Goal: Use online tool/utility: Utilize a website feature to perform a specific function

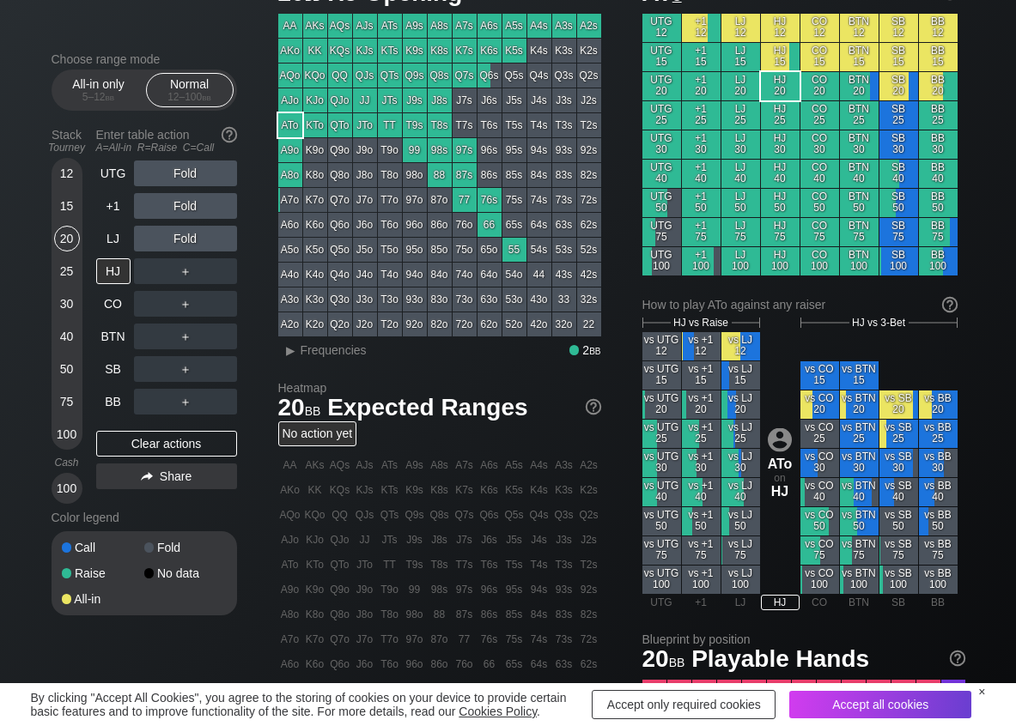
scroll to position [86, 0]
click at [322, 354] on span "Frequencies" at bounding box center [333, 350] width 66 height 14
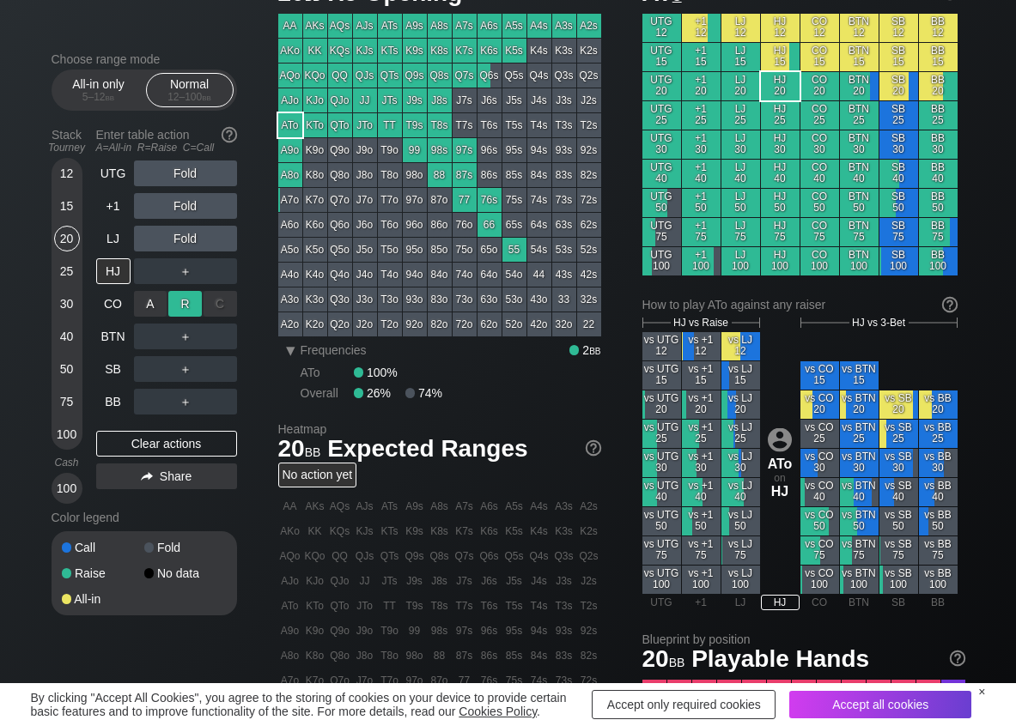
click at [180, 306] on div "R ✕" at bounding box center [184, 304] width 33 height 26
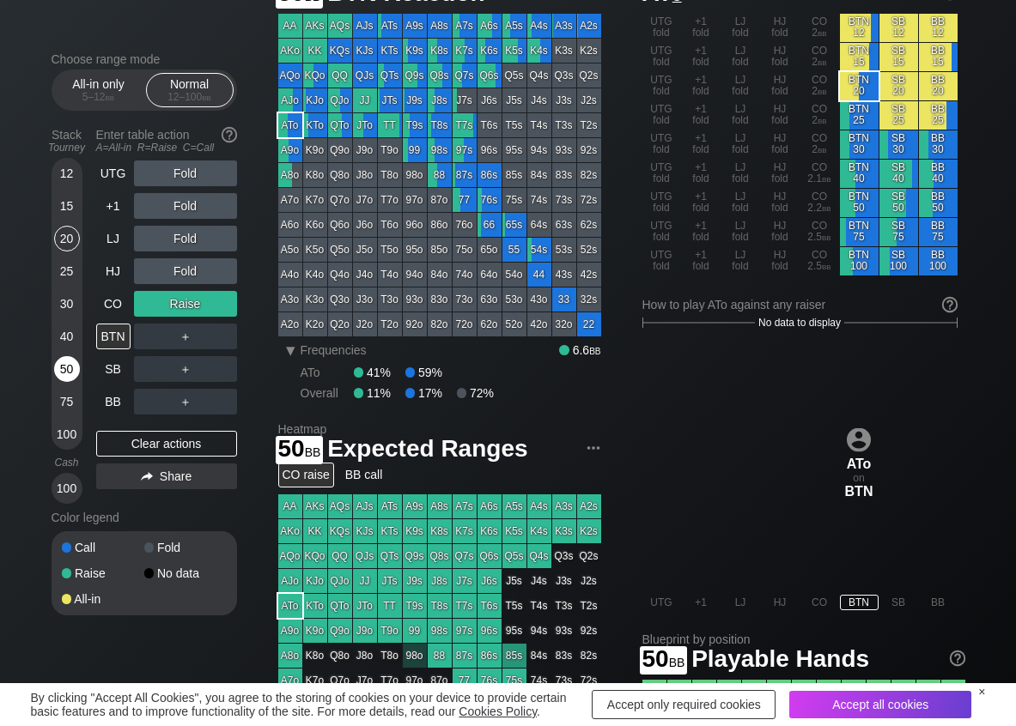
click at [72, 368] on div "50" at bounding box center [67, 369] width 26 height 26
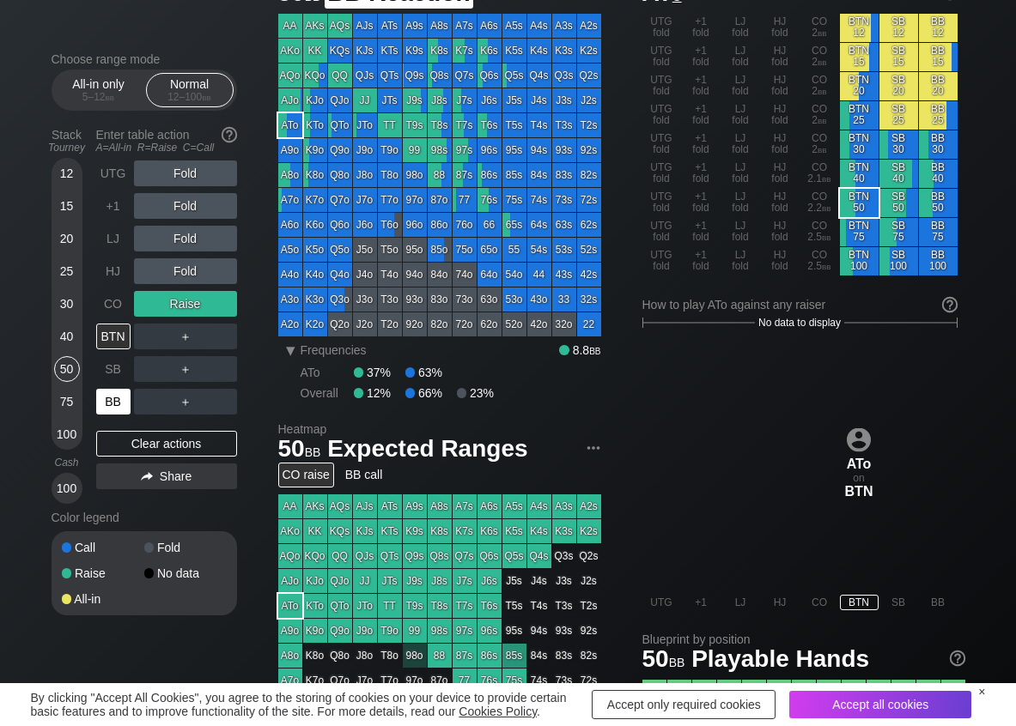
click at [102, 401] on div "BB" at bounding box center [113, 402] width 34 height 26
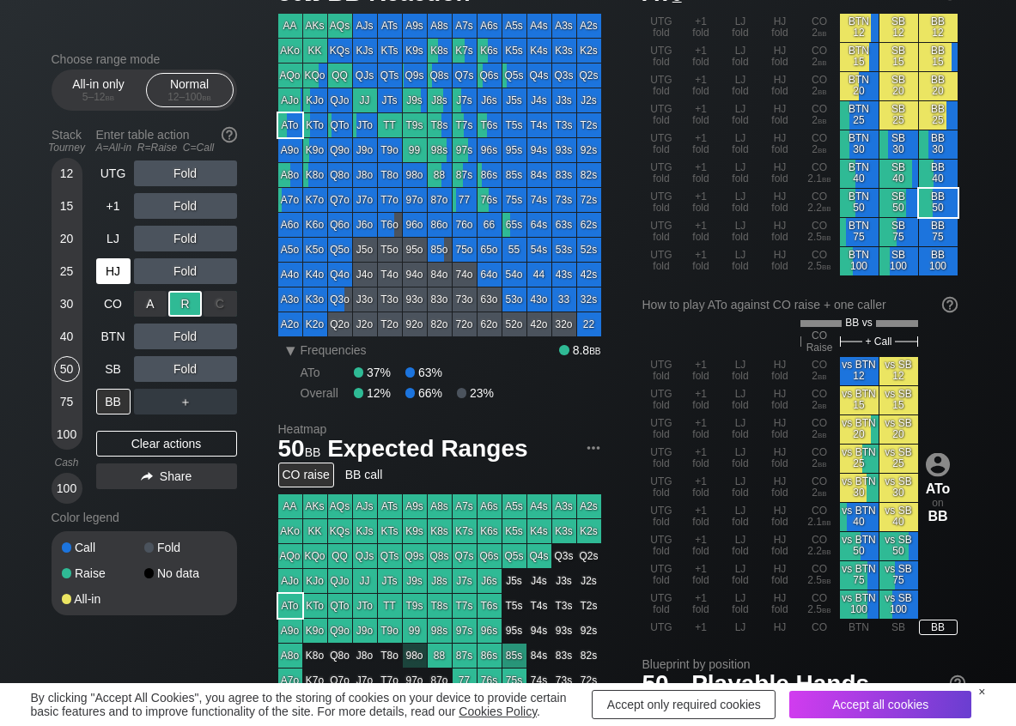
click at [107, 272] on div "HJ" at bounding box center [113, 271] width 34 height 26
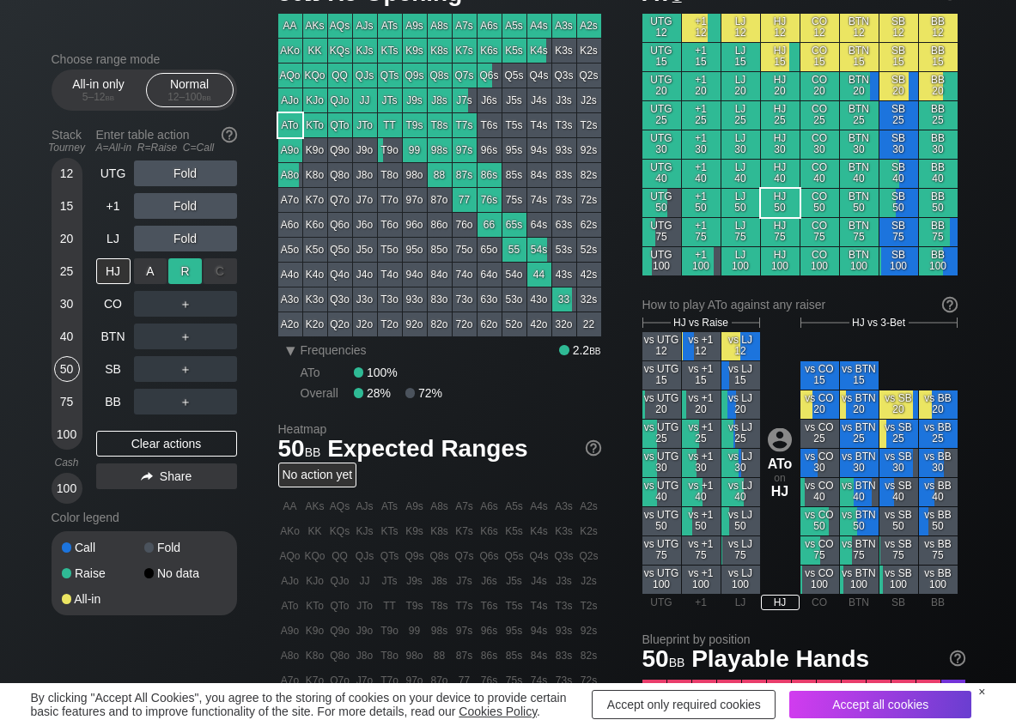
click at [173, 267] on div "R ✕" at bounding box center [184, 271] width 33 height 26
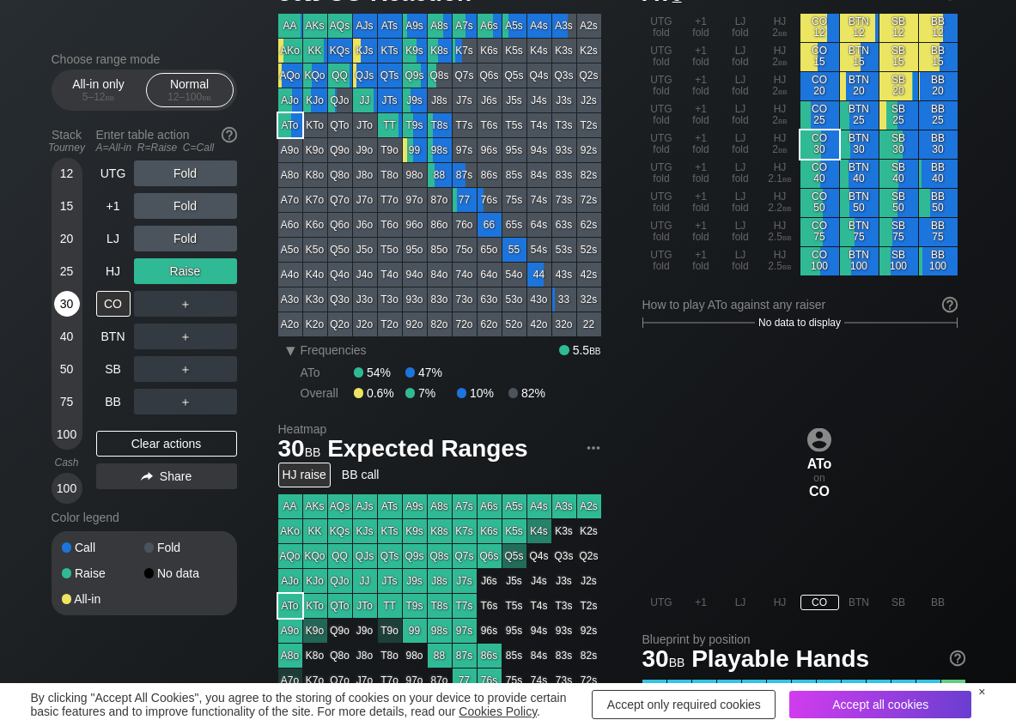
click at [66, 306] on div "30" at bounding box center [67, 304] width 26 height 26
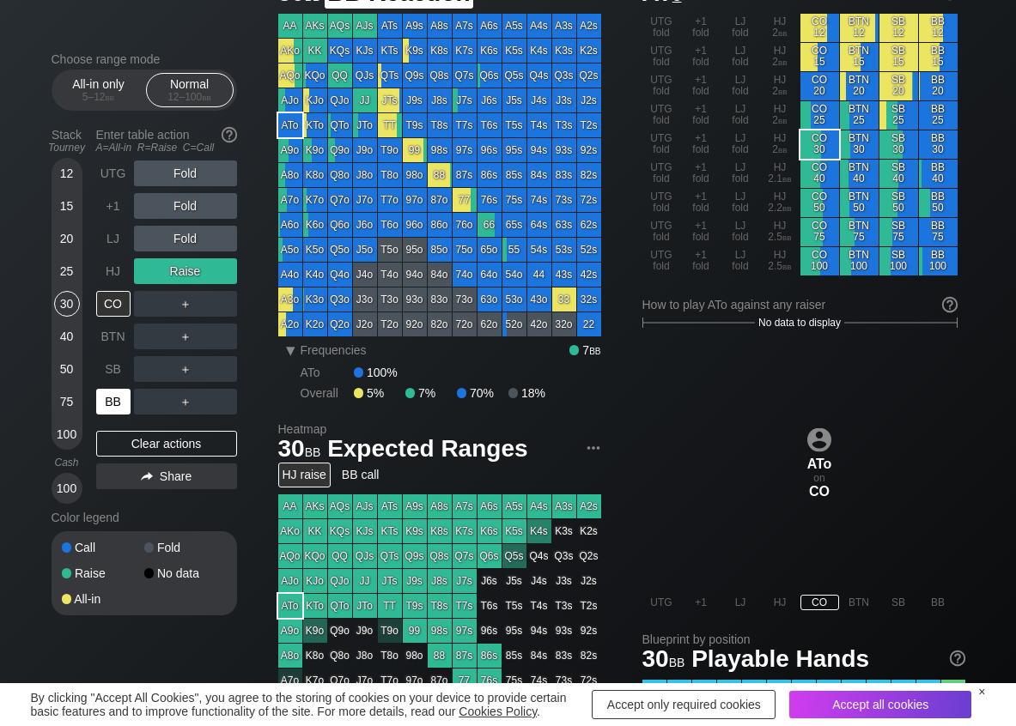
click at [108, 401] on div "BB" at bounding box center [113, 402] width 34 height 26
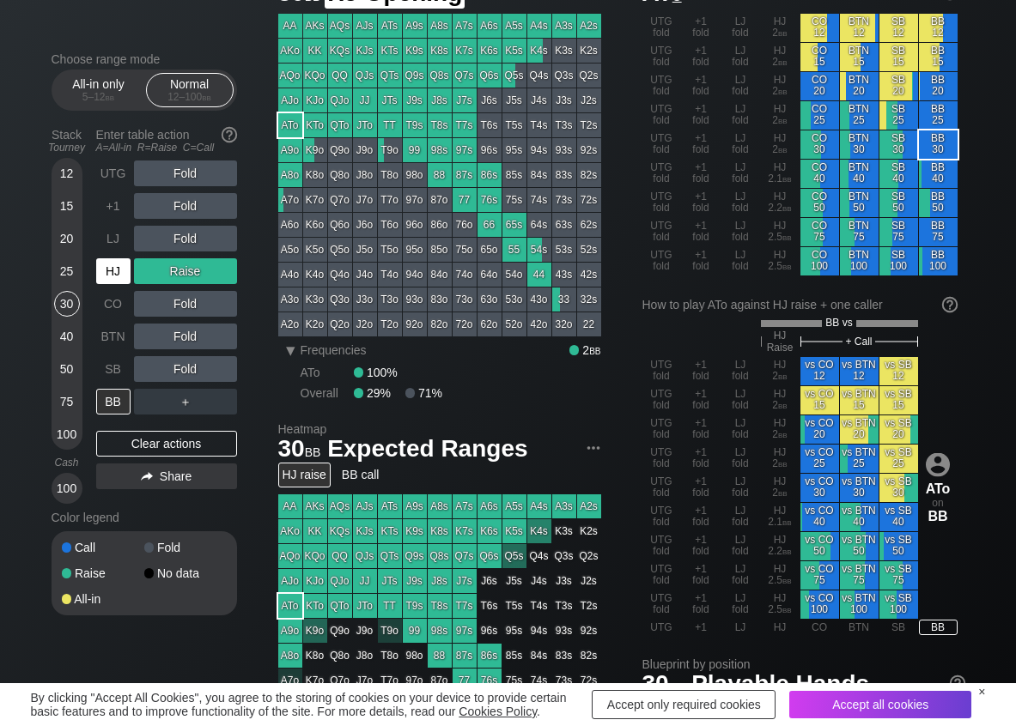
click at [108, 273] on div "HJ" at bounding box center [113, 271] width 34 height 26
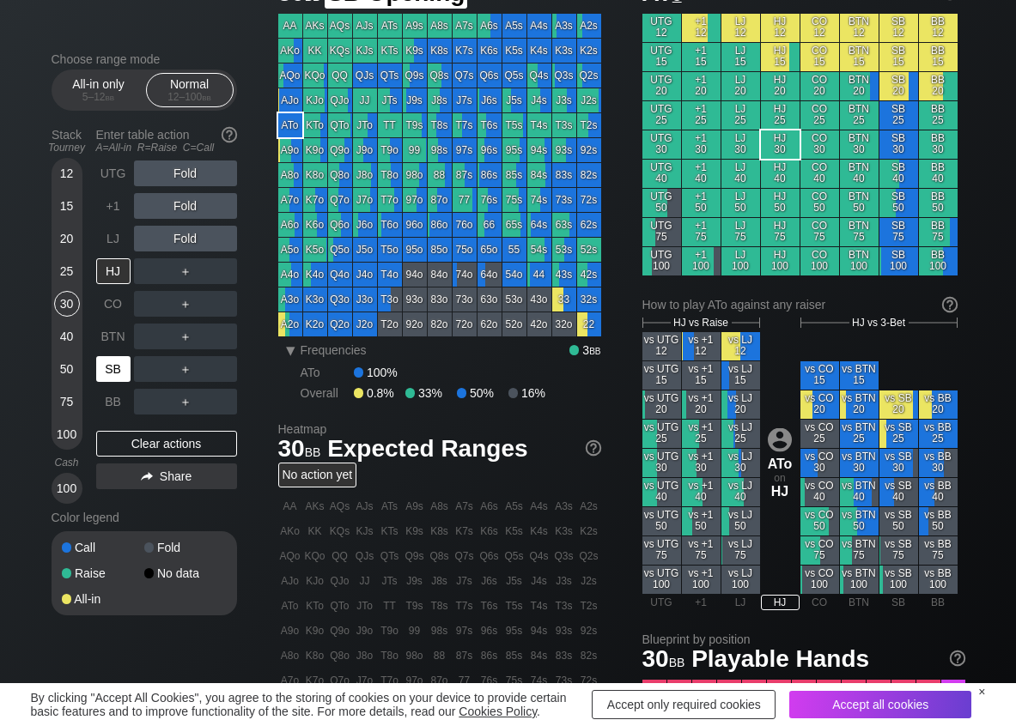
click at [111, 373] on div "SB" at bounding box center [113, 369] width 34 height 26
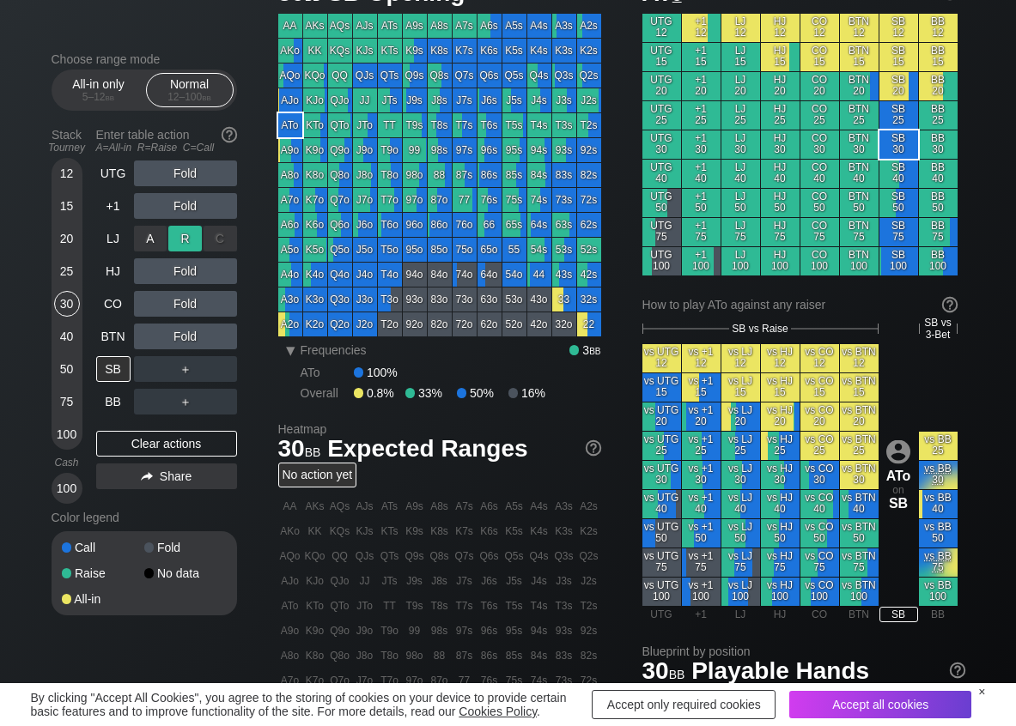
click at [188, 233] on div "R ✕" at bounding box center [184, 239] width 33 height 26
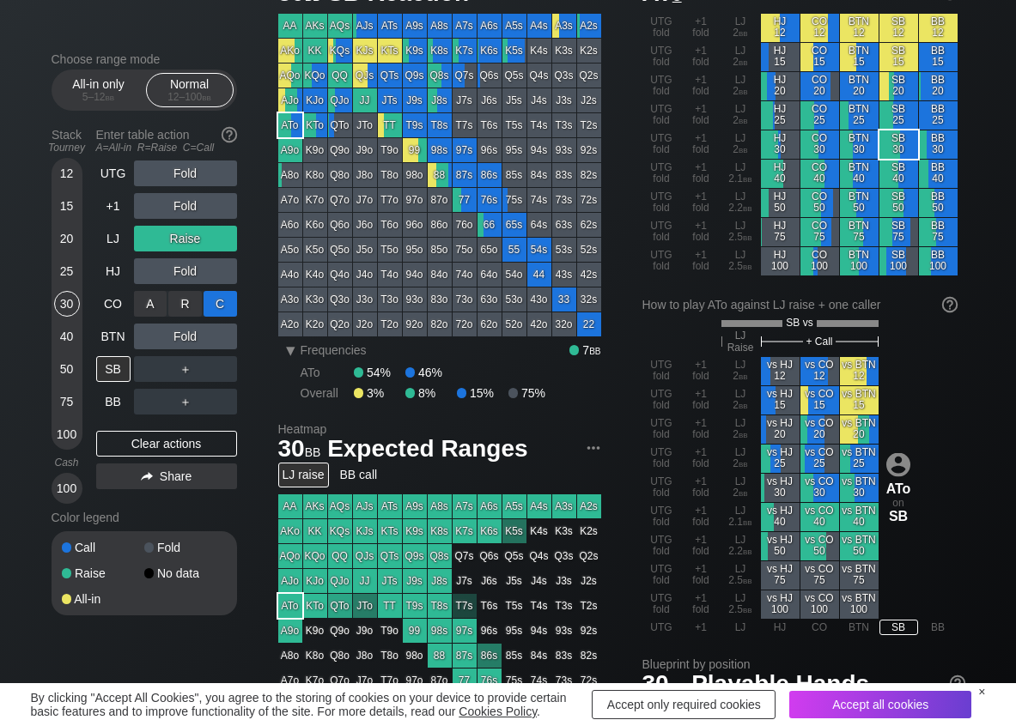
click at [215, 300] on div "C ✕" at bounding box center [219, 304] width 33 height 26
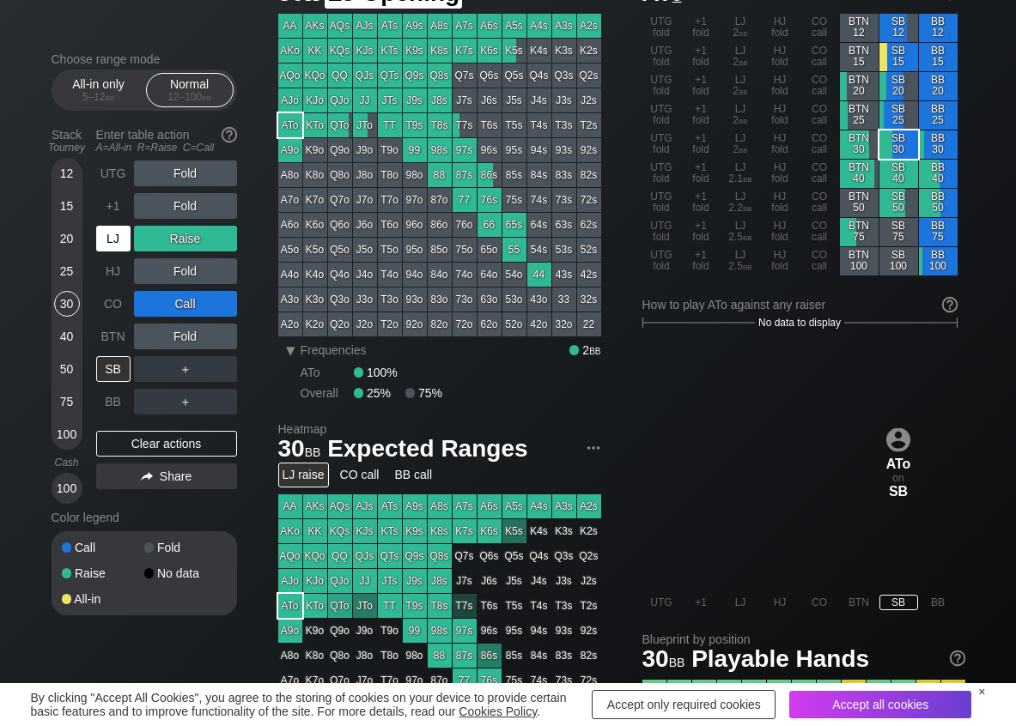
click at [106, 238] on div "LJ" at bounding box center [113, 239] width 34 height 26
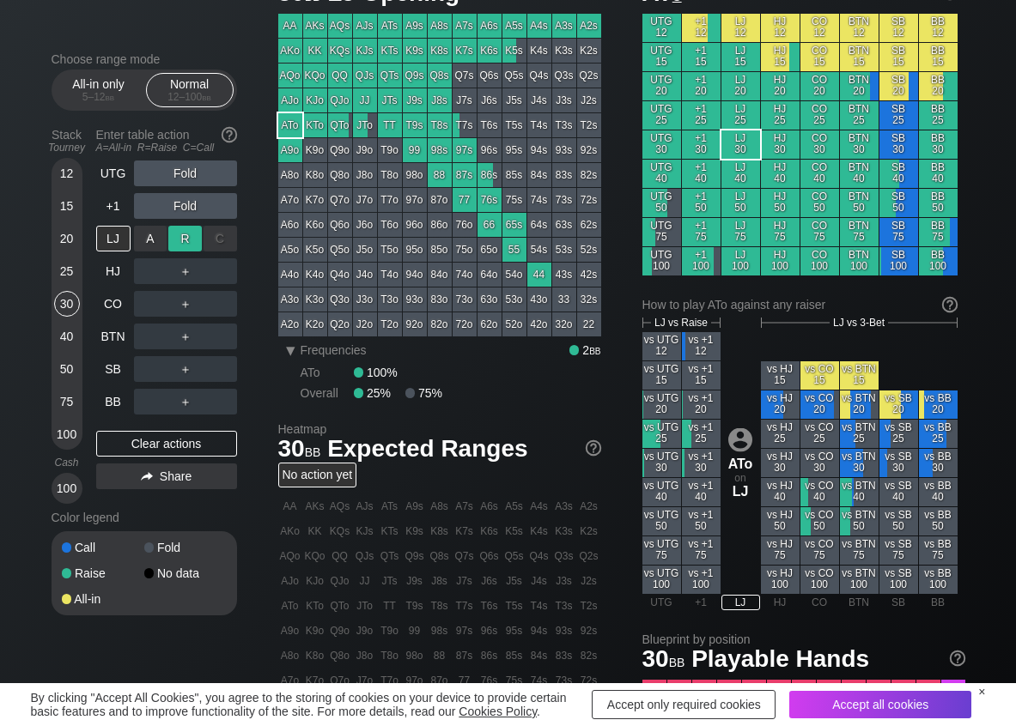
click at [176, 246] on div "R ✕" at bounding box center [184, 239] width 33 height 26
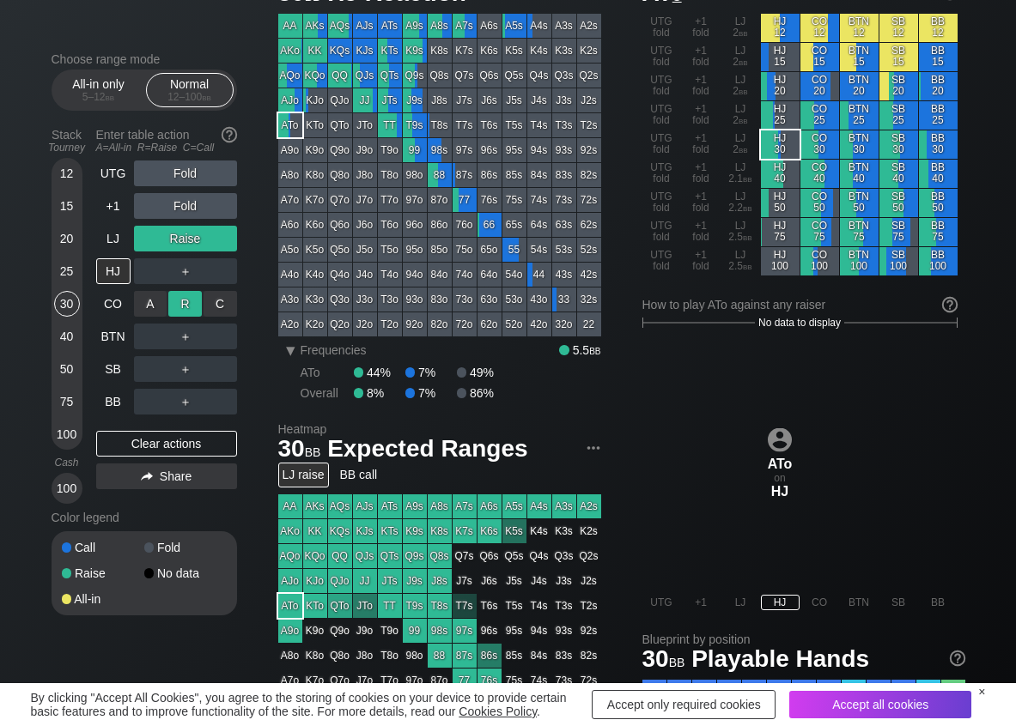
click at [176, 300] on div "R ✕" at bounding box center [184, 304] width 33 height 26
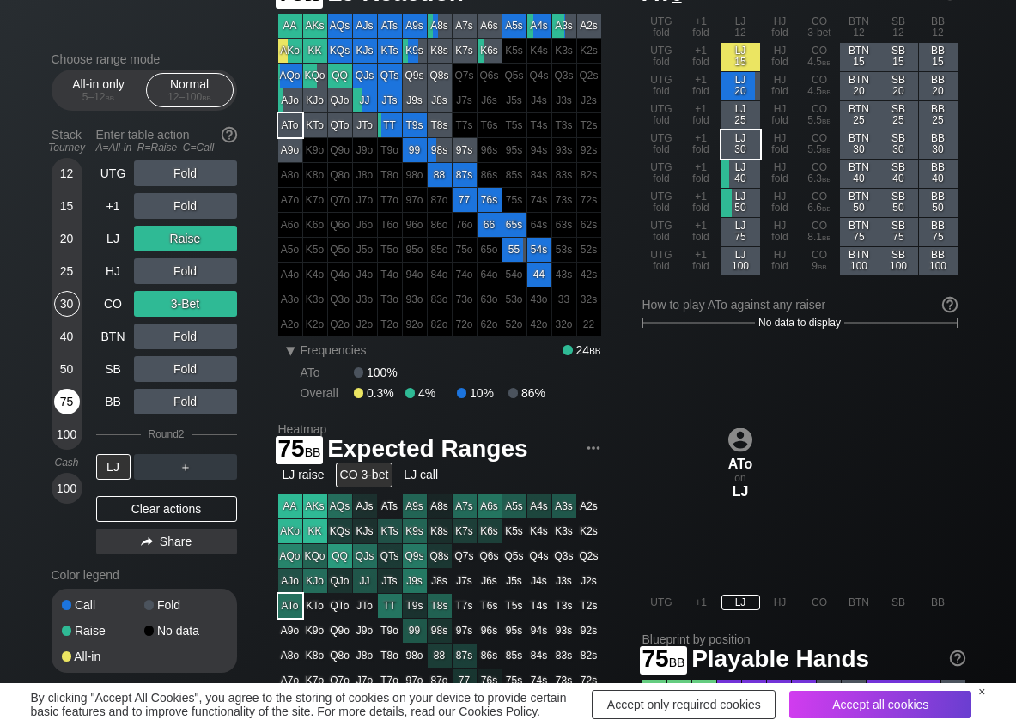
click at [70, 400] on div "75" at bounding box center [67, 402] width 26 height 26
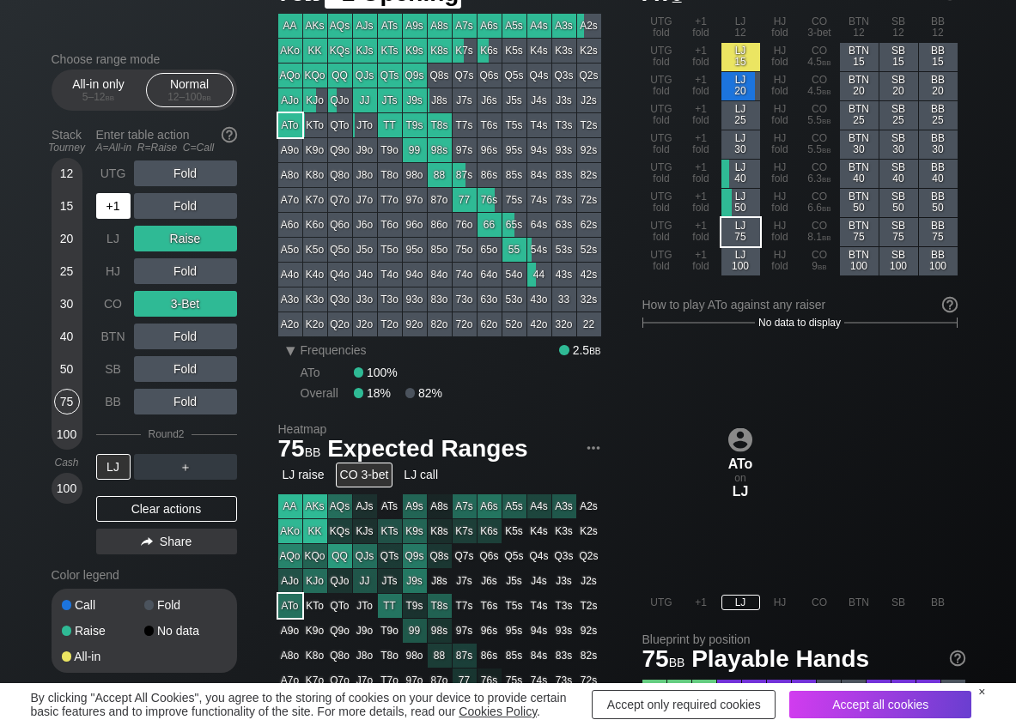
click at [124, 203] on div "+1" at bounding box center [113, 206] width 34 height 26
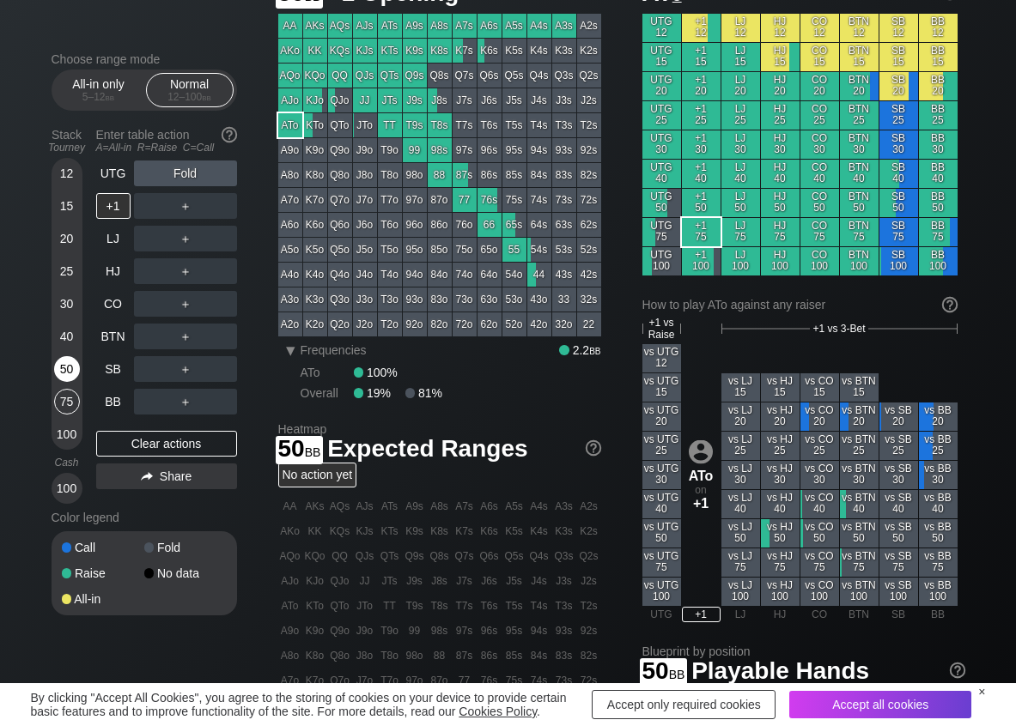
click at [74, 360] on div "50" at bounding box center [67, 369] width 26 height 26
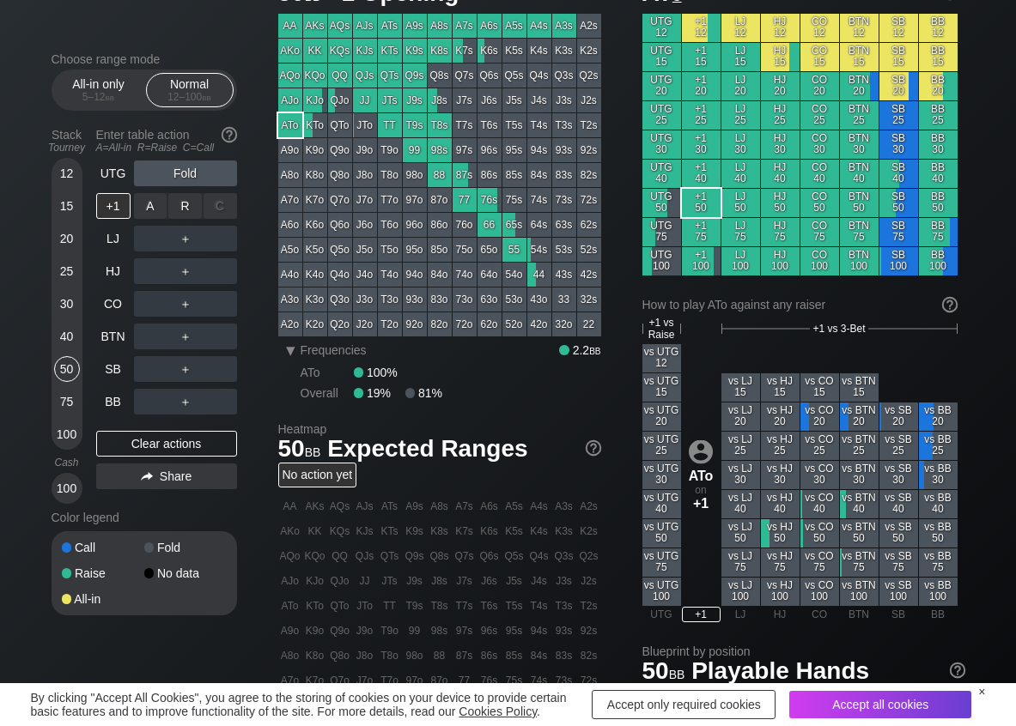
drag, startPoint x: 191, startPoint y: 192, endPoint x: 207, endPoint y: 225, distance: 36.5
click at [193, 204] on div "R ✕" at bounding box center [184, 206] width 33 height 26
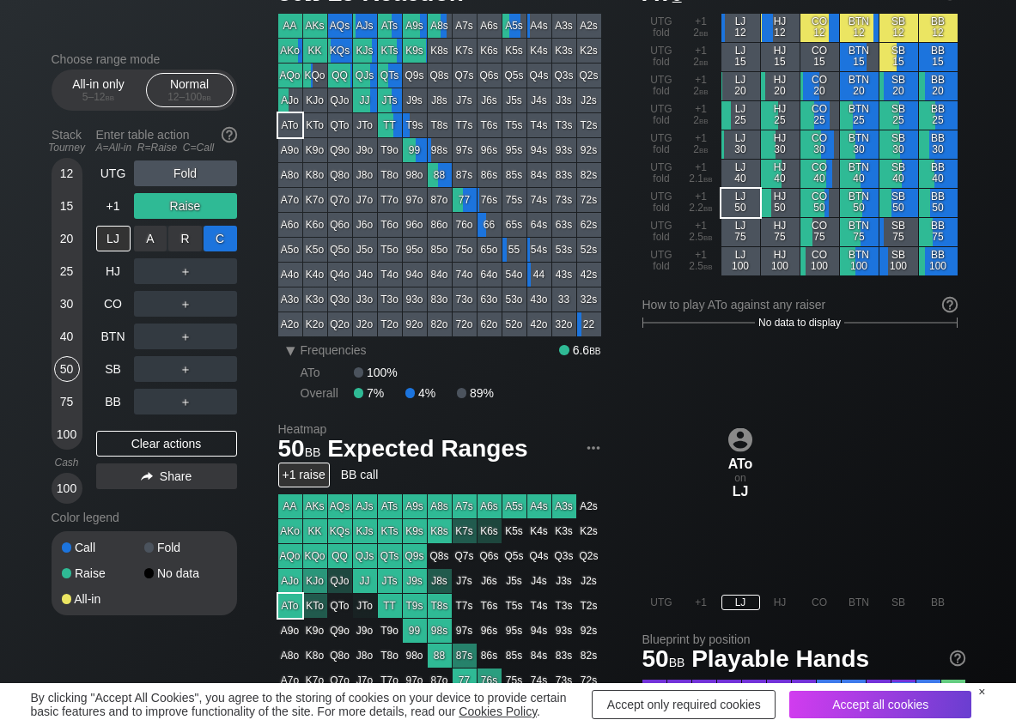
click at [217, 246] on div "C ✕" at bounding box center [219, 239] width 33 height 26
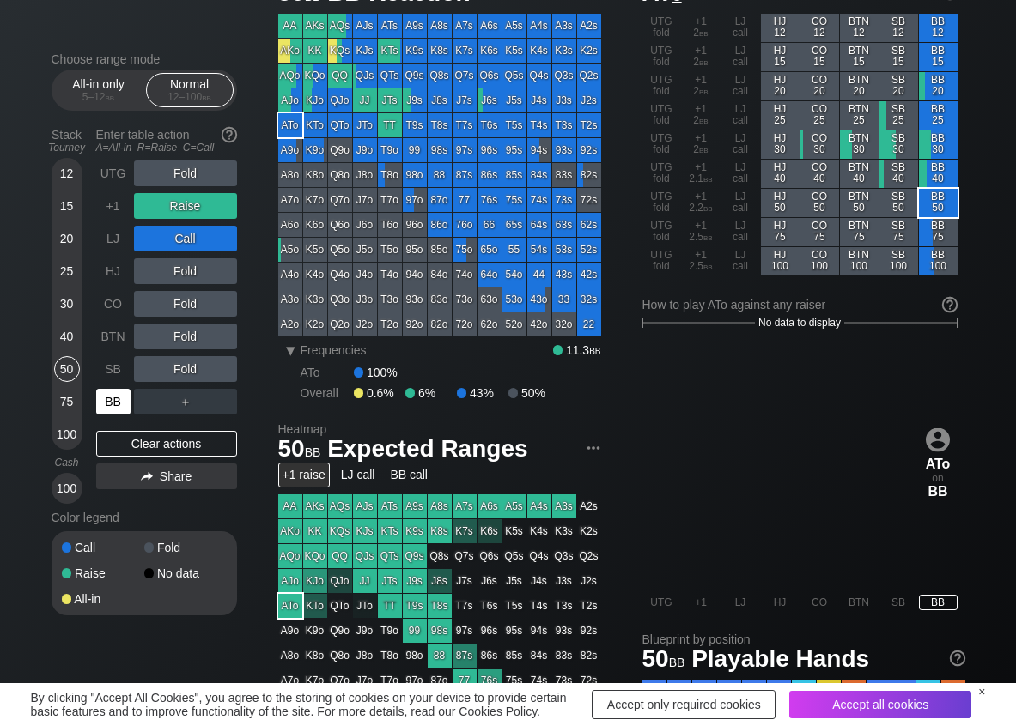
click at [108, 398] on div "BB" at bounding box center [113, 402] width 34 height 26
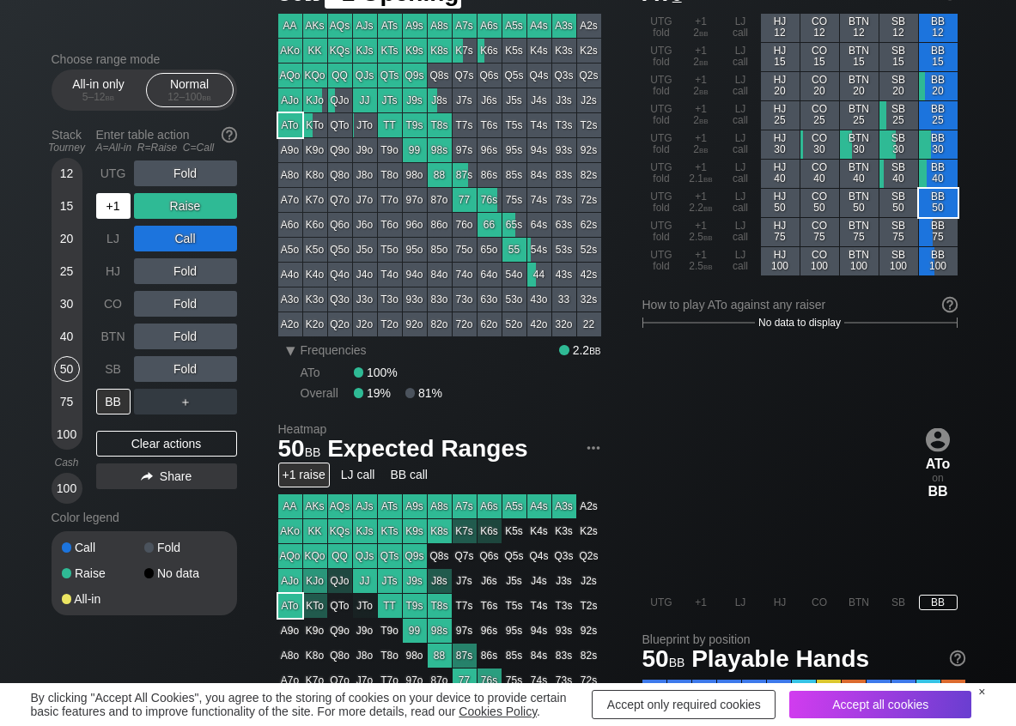
click at [129, 213] on div "+1" at bounding box center [113, 206] width 34 height 26
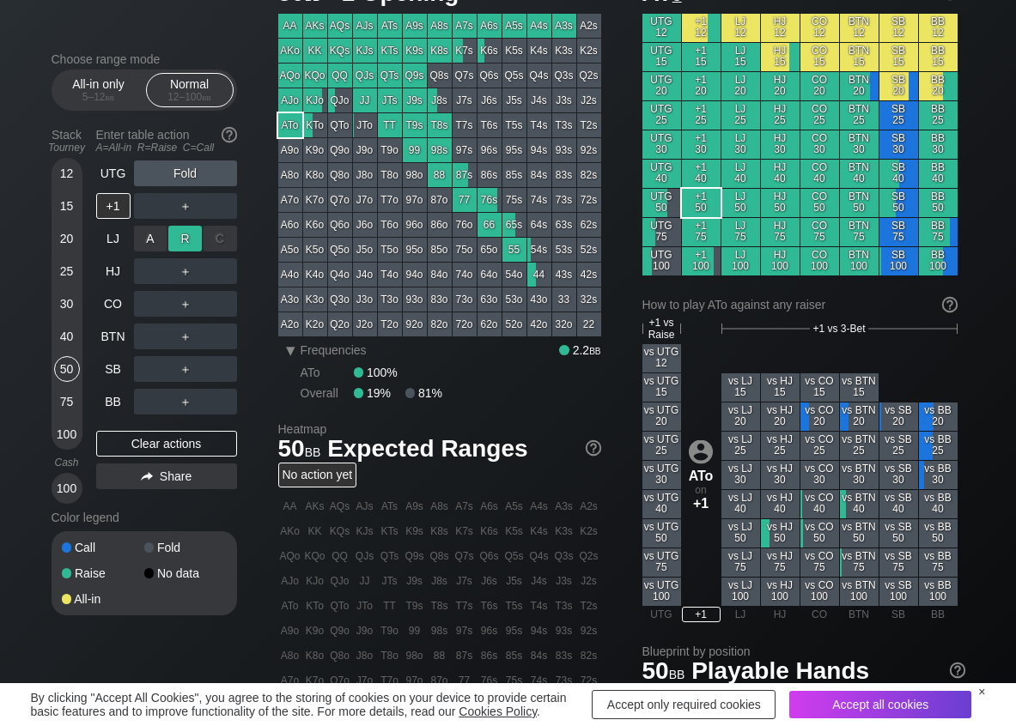
drag, startPoint x: 184, startPoint y: 241, endPoint x: 88, endPoint y: 401, distance: 186.4
click at [180, 244] on div "R ✕" at bounding box center [184, 239] width 33 height 26
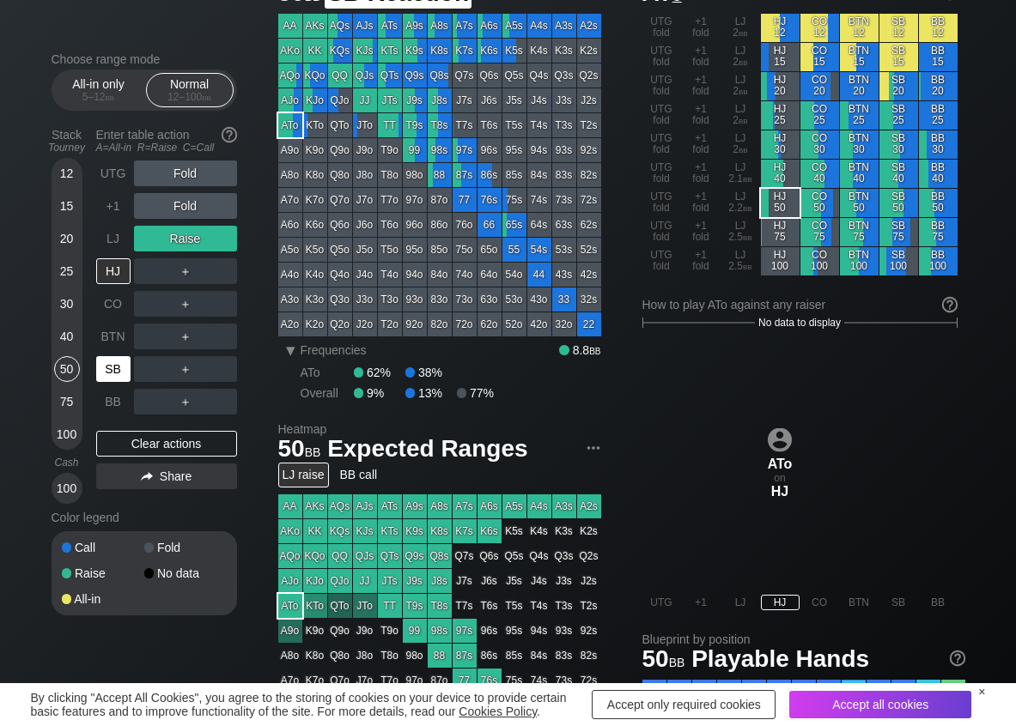
click at [110, 385] on div "SB" at bounding box center [115, 369] width 38 height 33
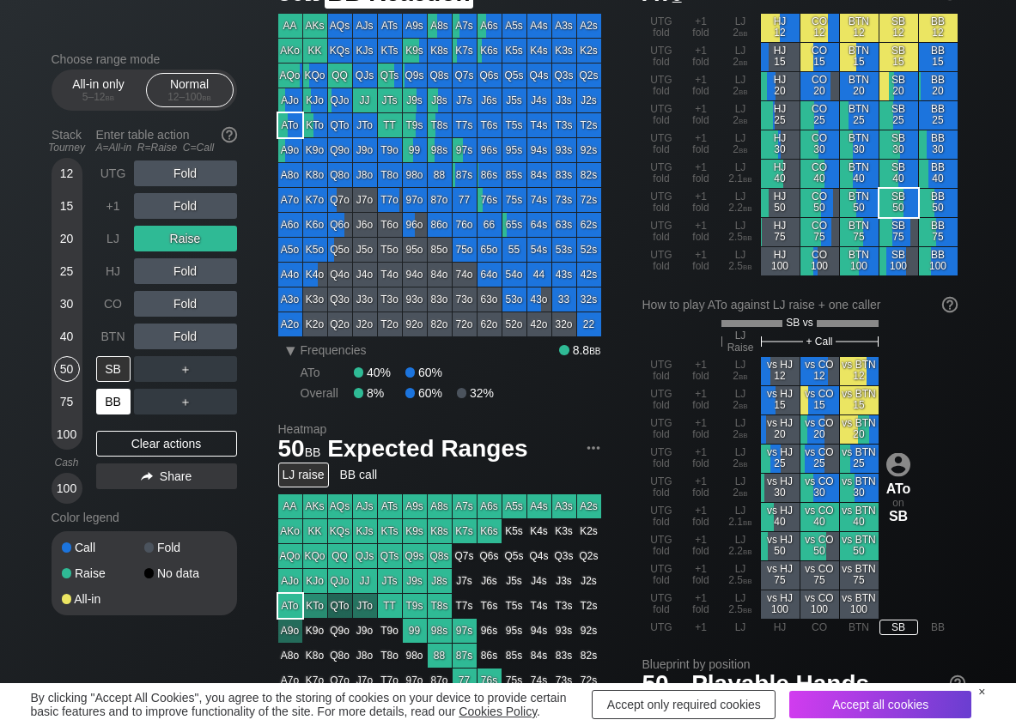
click at [103, 402] on div "BB" at bounding box center [113, 402] width 34 height 26
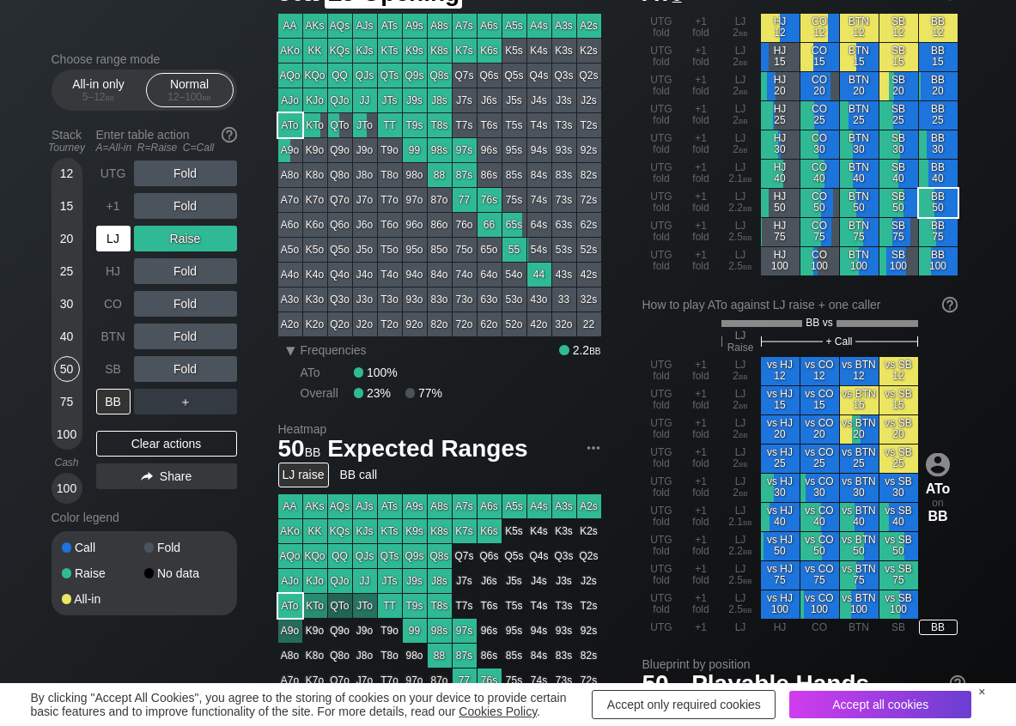
click at [124, 231] on div "LJ" at bounding box center [113, 239] width 34 height 26
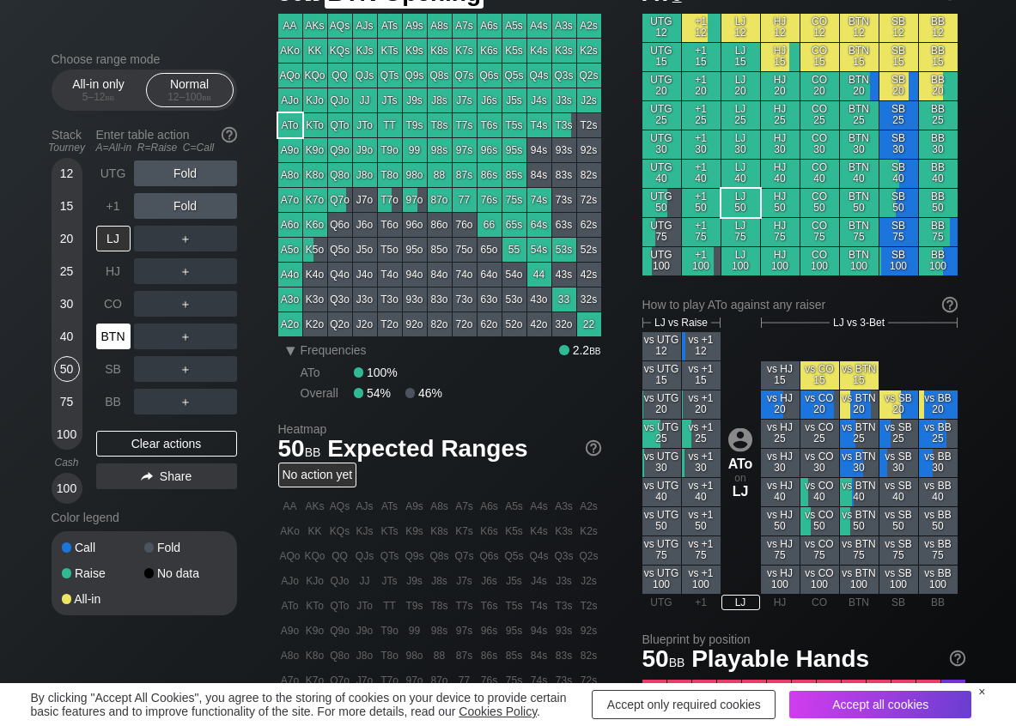
click at [120, 326] on div "BTN" at bounding box center [113, 337] width 34 height 26
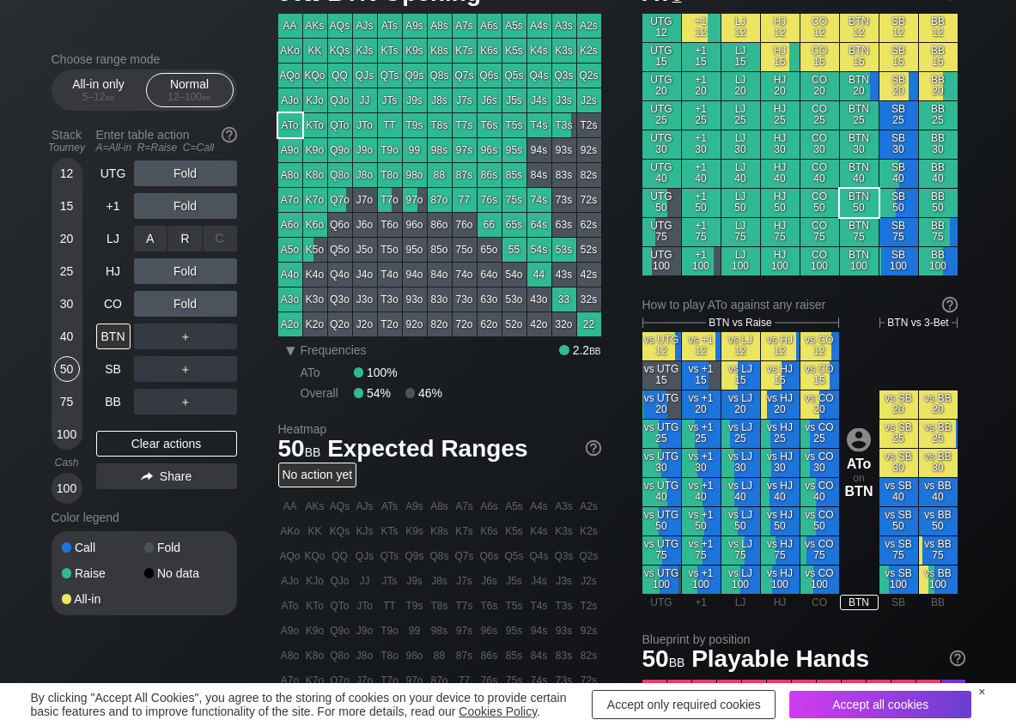
click at [199, 243] on div "R ✕" at bounding box center [184, 239] width 33 height 26
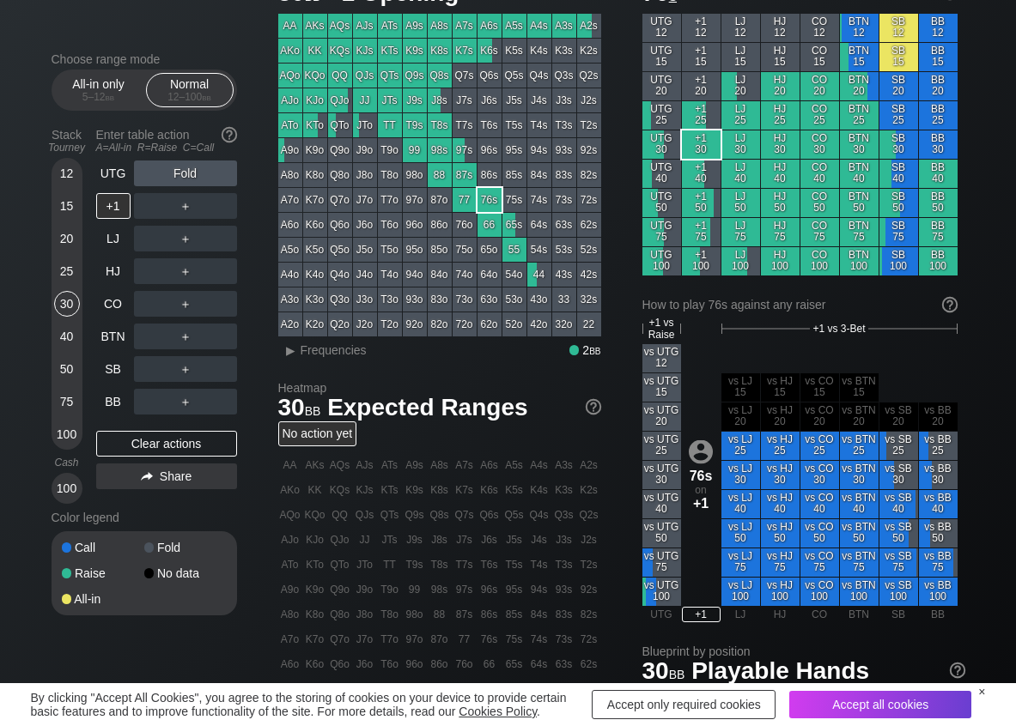
scroll to position [86, 0]
click at [308, 343] on span "▸ Frequencies" at bounding box center [322, 348] width 88 height 21
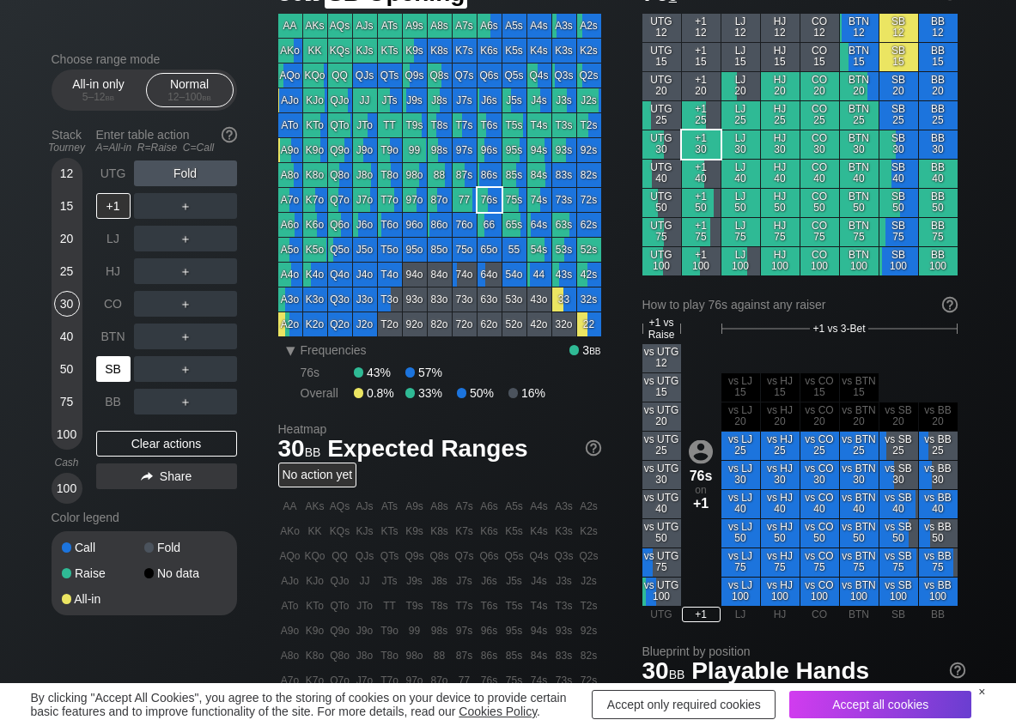
click at [100, 362] on div "SB" at bounding box center [113, 369] width 34 height 26
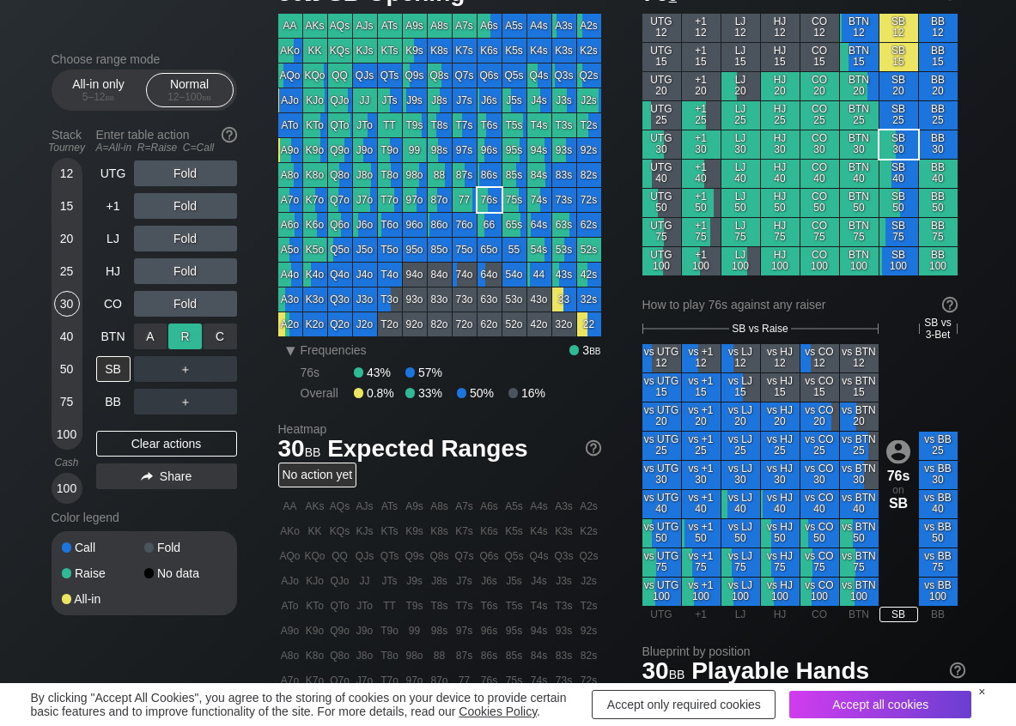
click at [179, 343] on div "R ✕" at bounding box center [184, 337] width 33 height 26
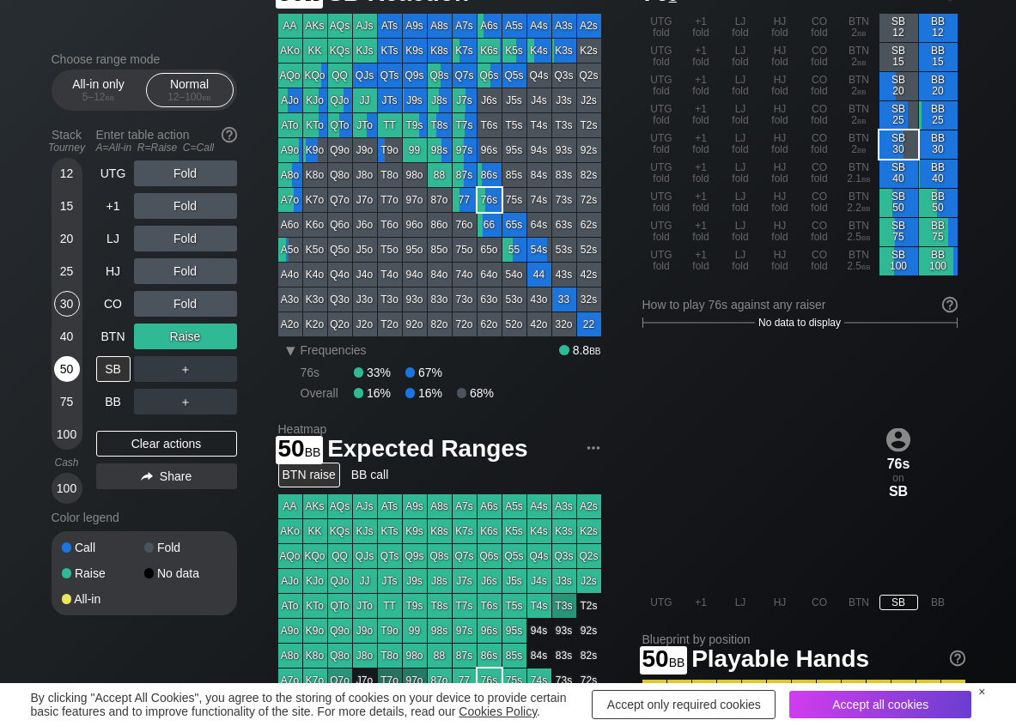
click at [67, 364] on div "50" at bounding box center [67, 369] width 26 height 26
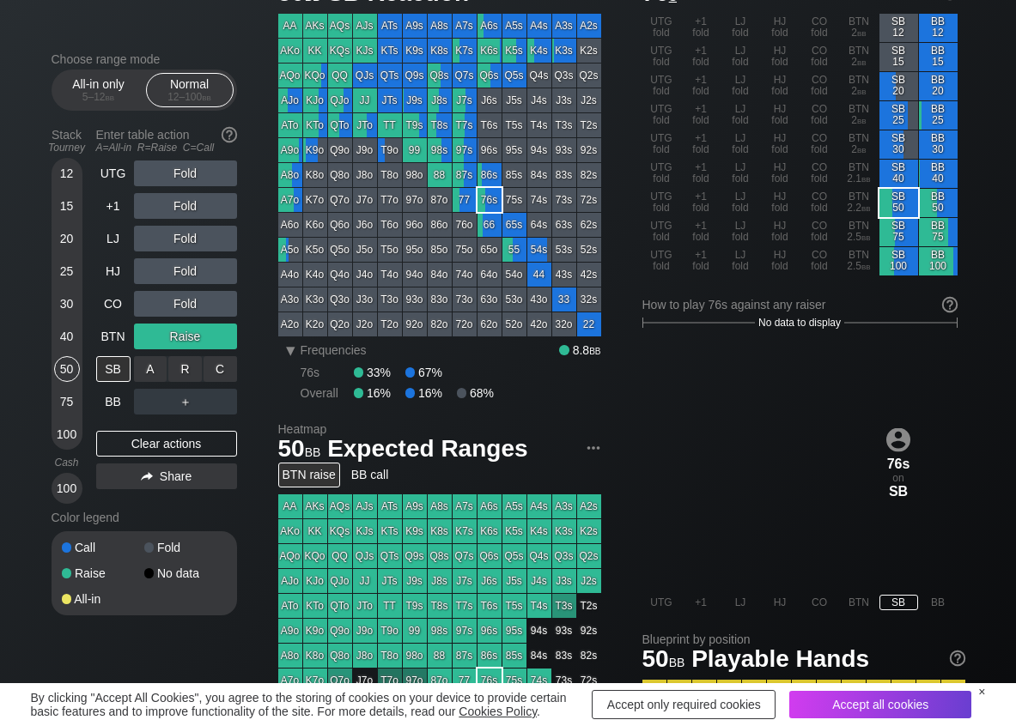
click at [184, 369] on div "R ✕" at bounding box center [184, 369] width 33 height 26
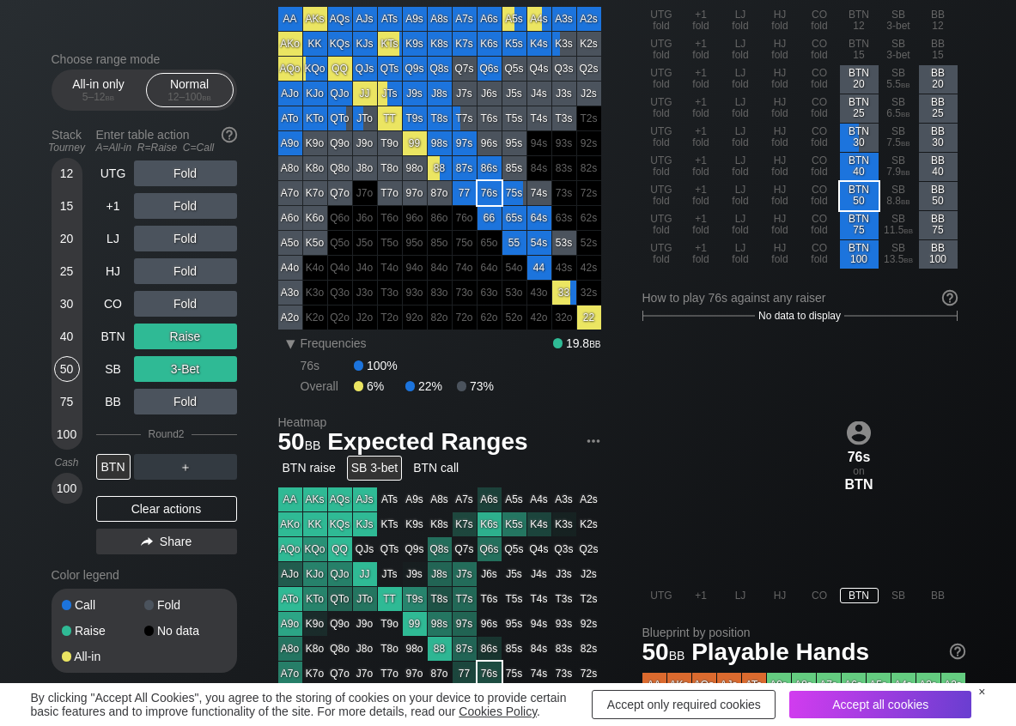
scroll to position [86, 0]
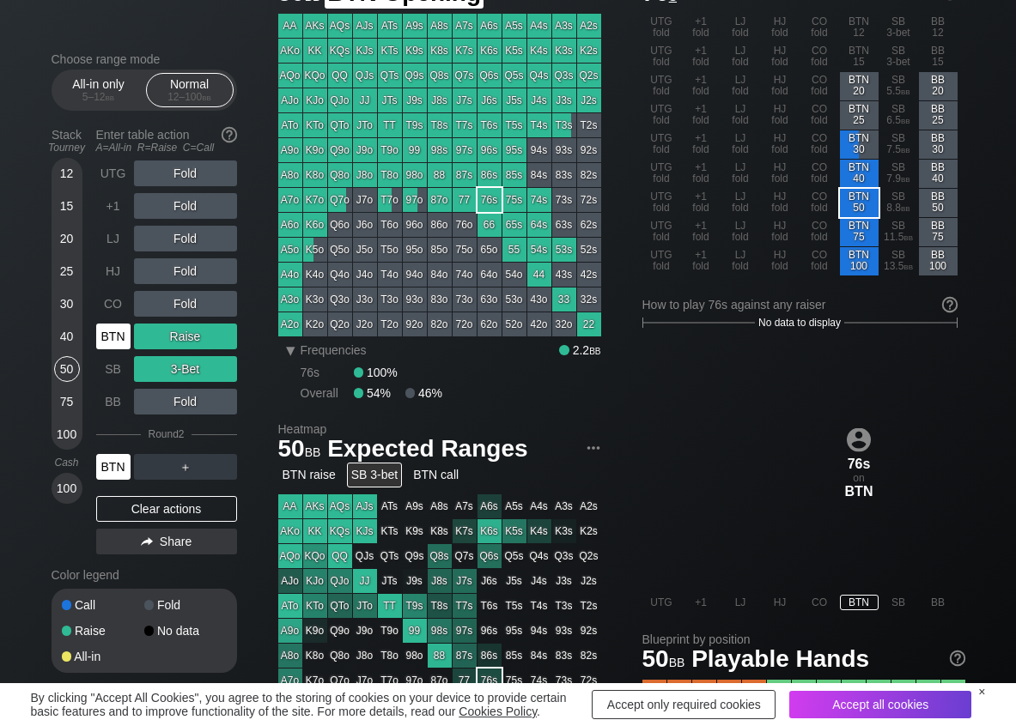
click at [112, 336] on div "BTN" at bounding box center [113, 337] width 34 height 26
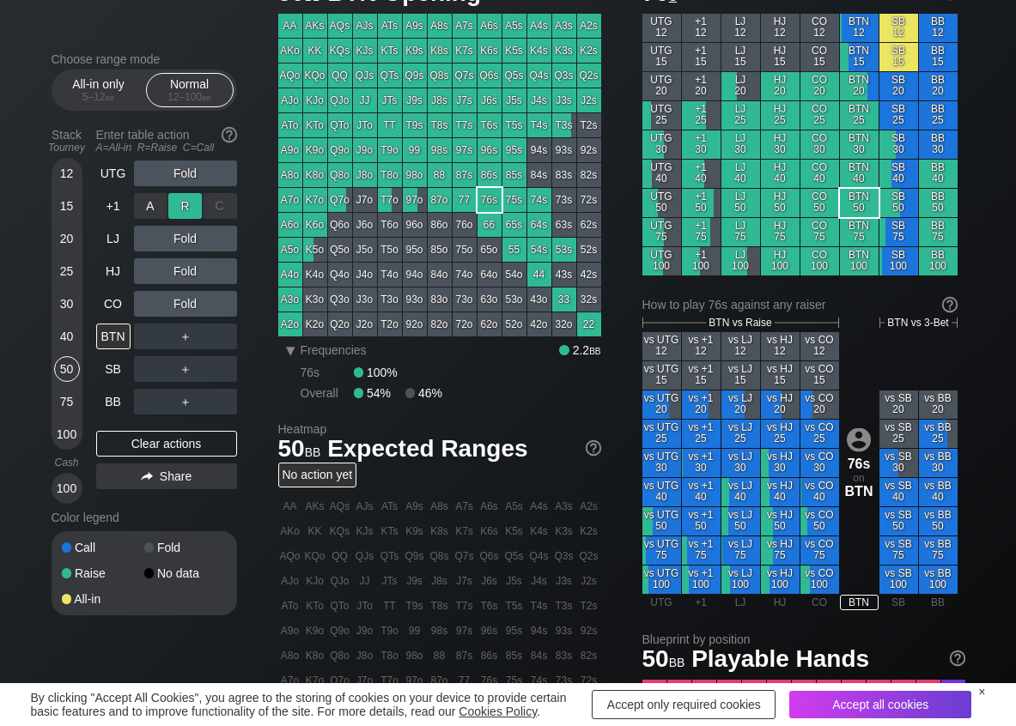
click at [191, 209] on div "R ✕" at bounding box center [184, 206] width 33 height 26
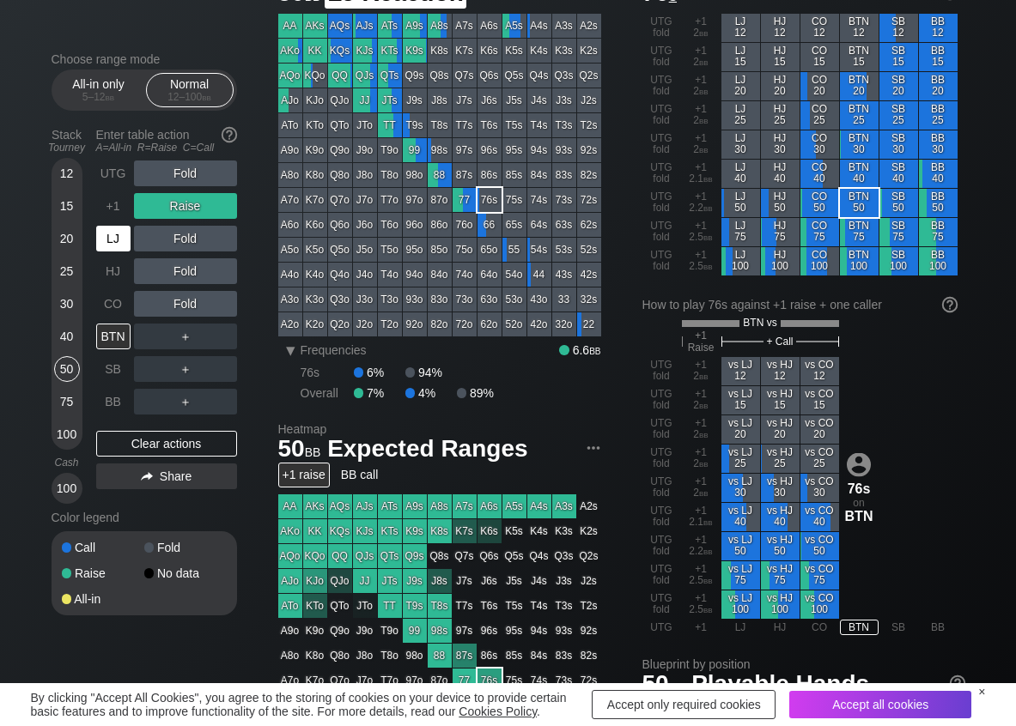
click at [113, 251] on div "LJ" at bounding box center [113, 239] width 34 height 26
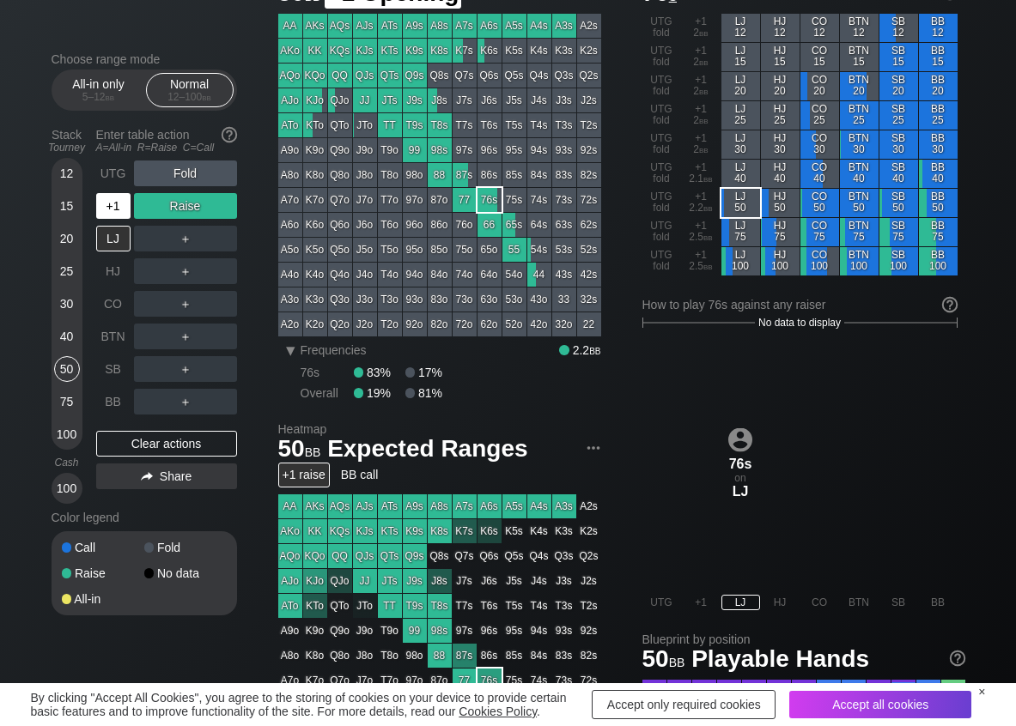
click at [110, 208] on div "+1" at bounding box center [113, 206] width 34 height 26
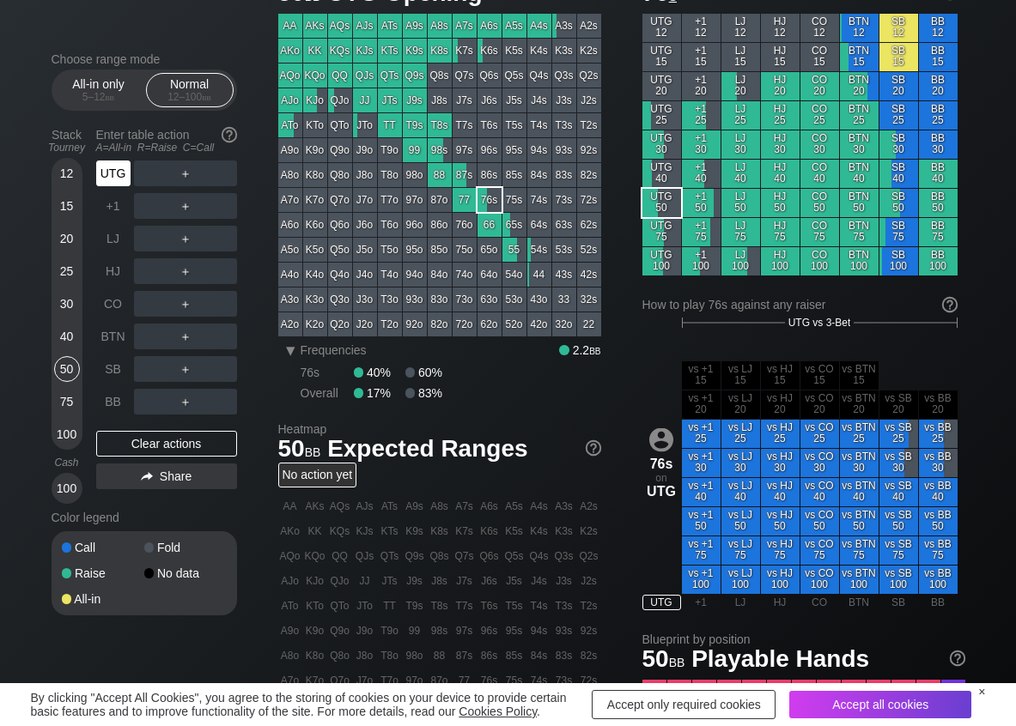
click at [104, 182] on div "UTG" at bounding box center [113, 174] width 34 height 26
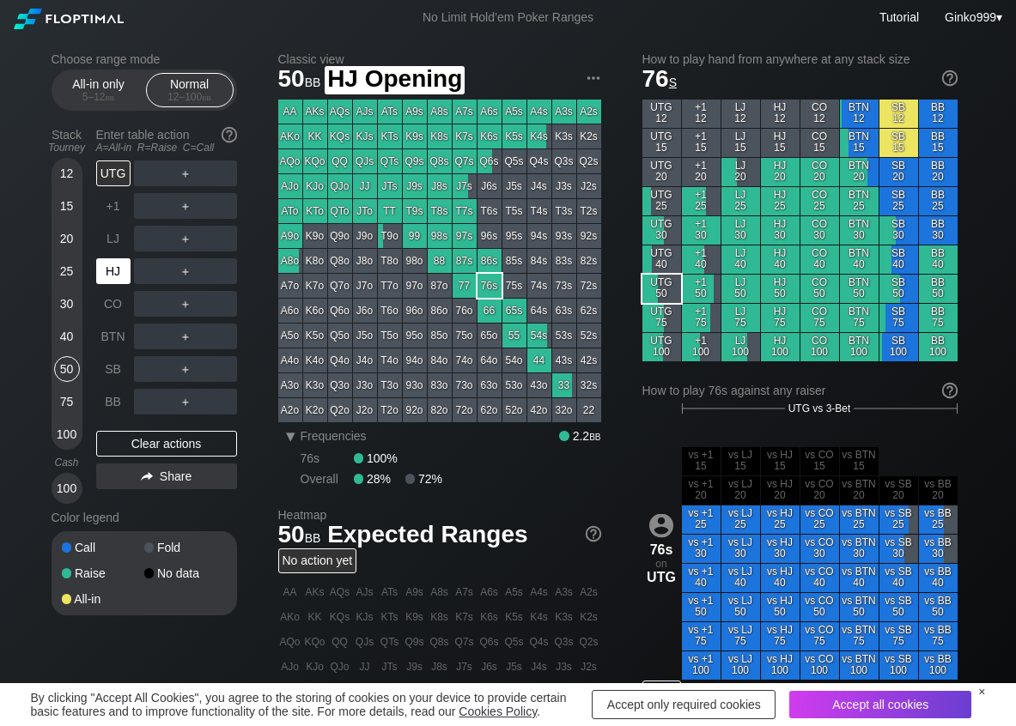
click at [109, 274] on div "HJ" at bounding box center [113, 271] width 34 height 26
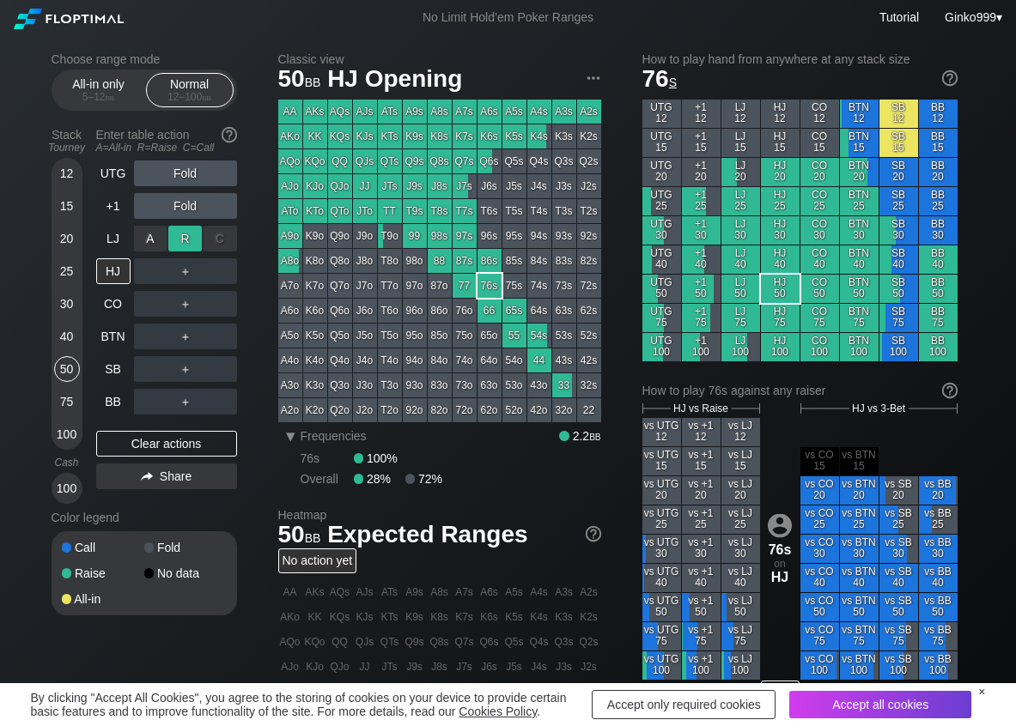
click at [182, 241] on div "R ✕" at bounding box center [184, 239] width 33 height 26
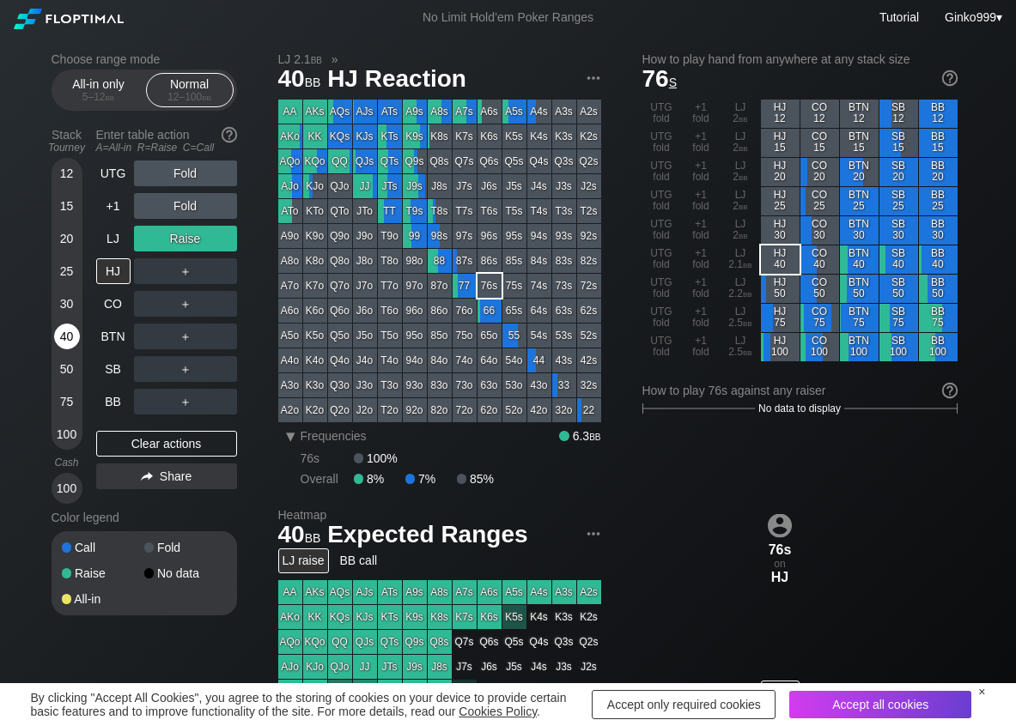
click at [64, 330] on div "40" at bounding box center [67, 337] width 26 height 26
click at [220, 266] on div "C ✕" at bounding box center [219, 271] width 33 height 26
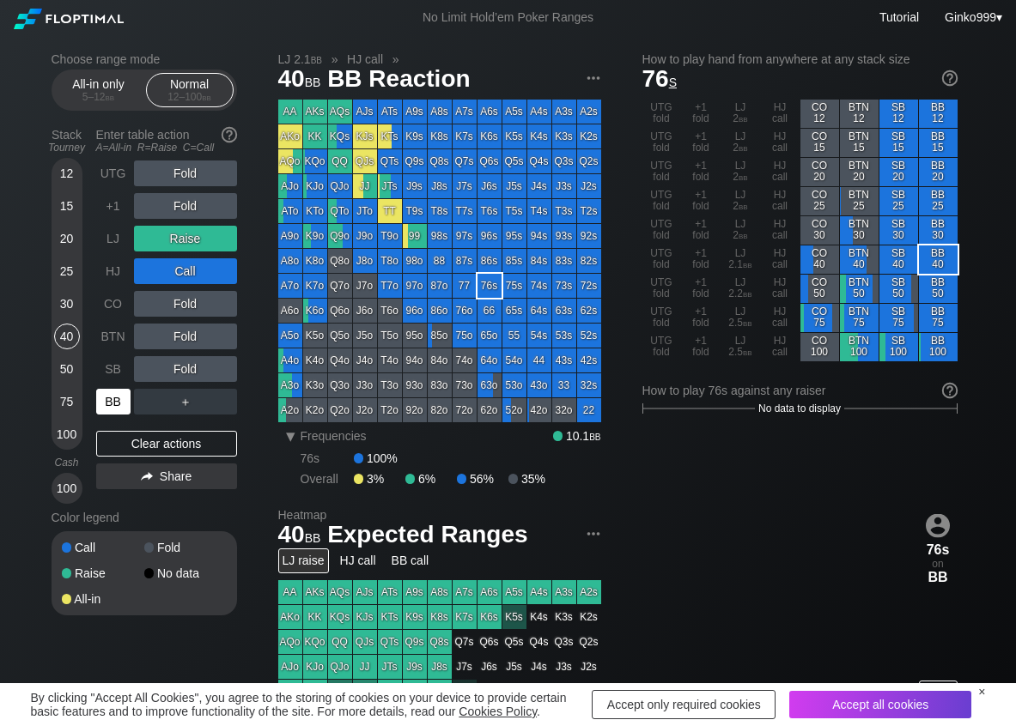
click at [116, 413] on div "BB" at bounding box center [113, 402] width 34 height 26
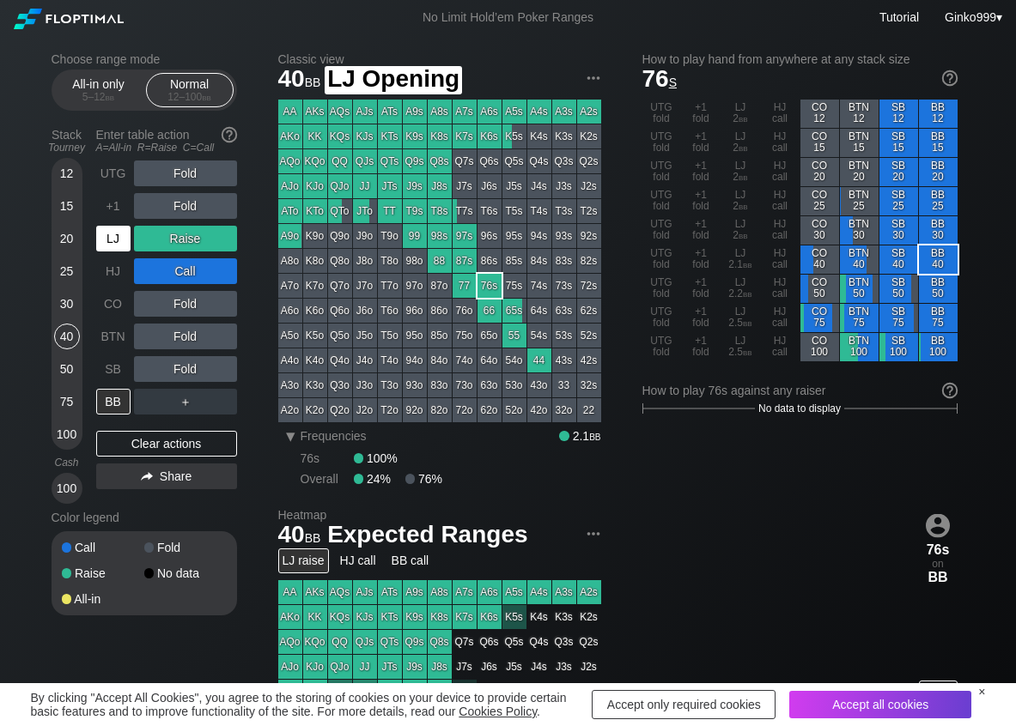
click at [120, 249] on div "LJ" at bounding box center [113, 239] width 34 height 26
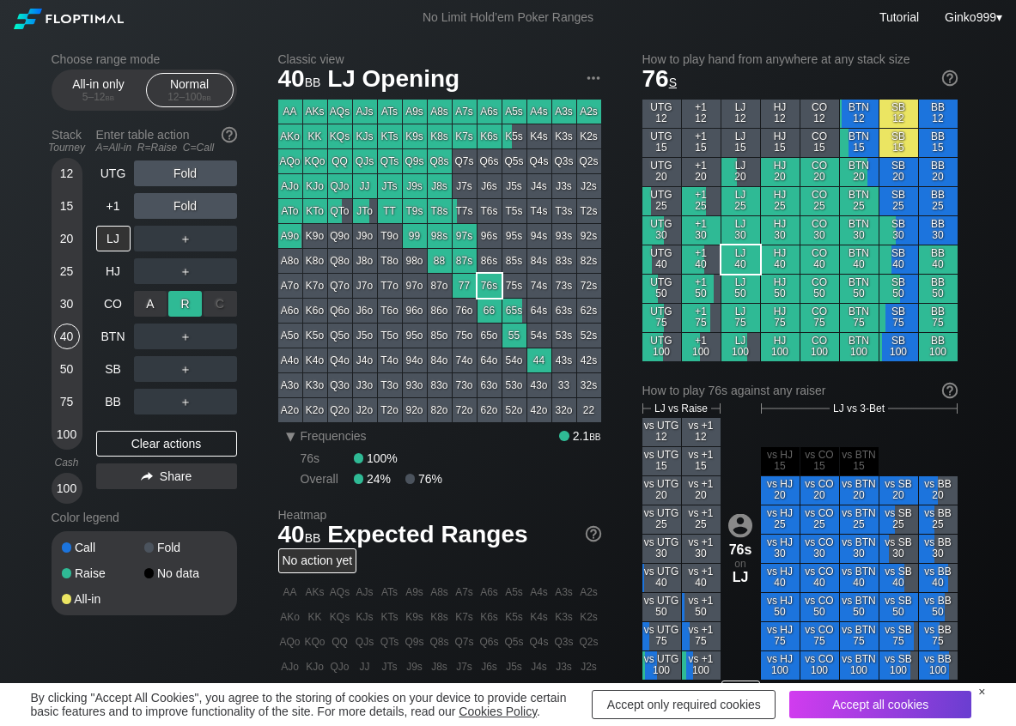
click at [179, 299] on div "R ✕" at bounding box center [184, 304] width 33 height 26
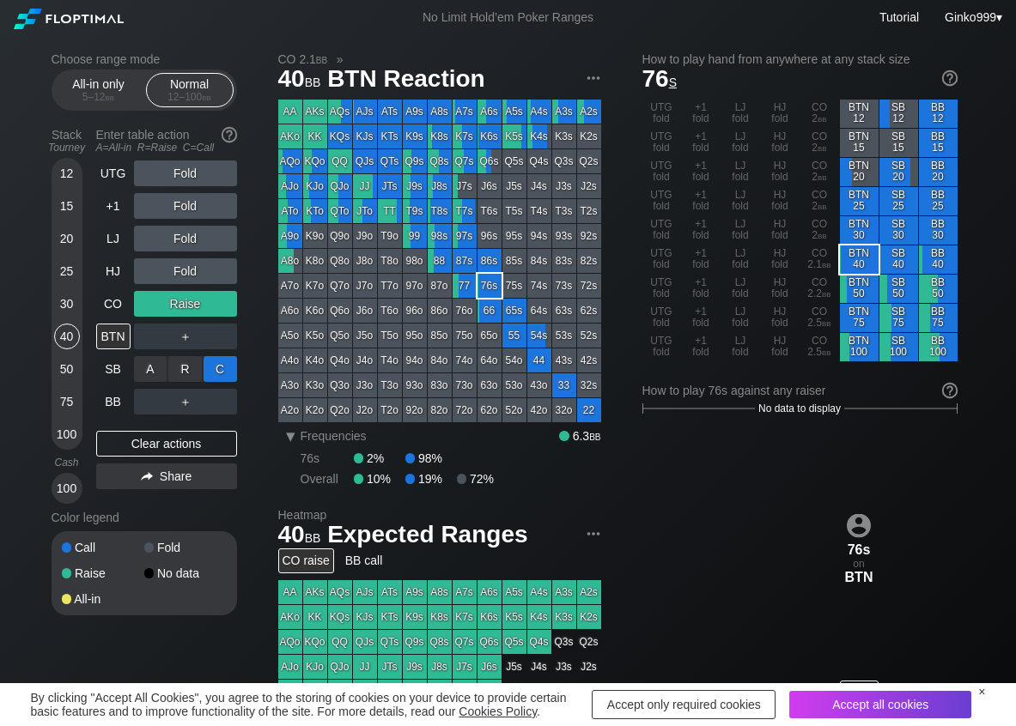
click at [229, 366] on div "C ✕" at bounding box center [219, 369] width 33 height 26
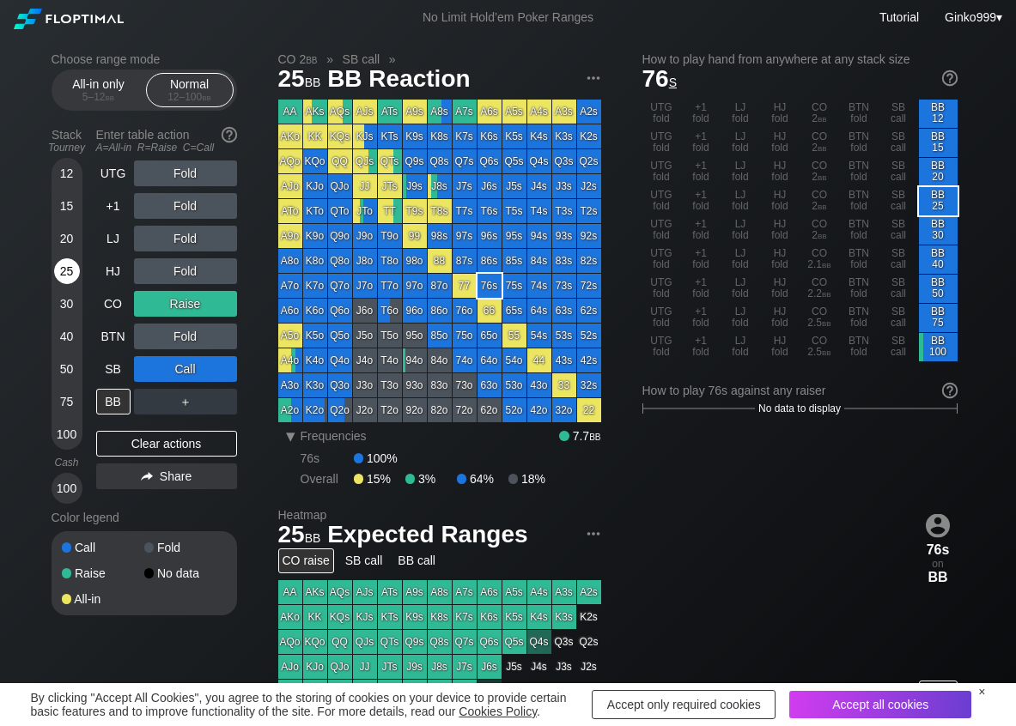
click at [67, 270] on div "25" at bounding box center [67, 271] width 26 height 26
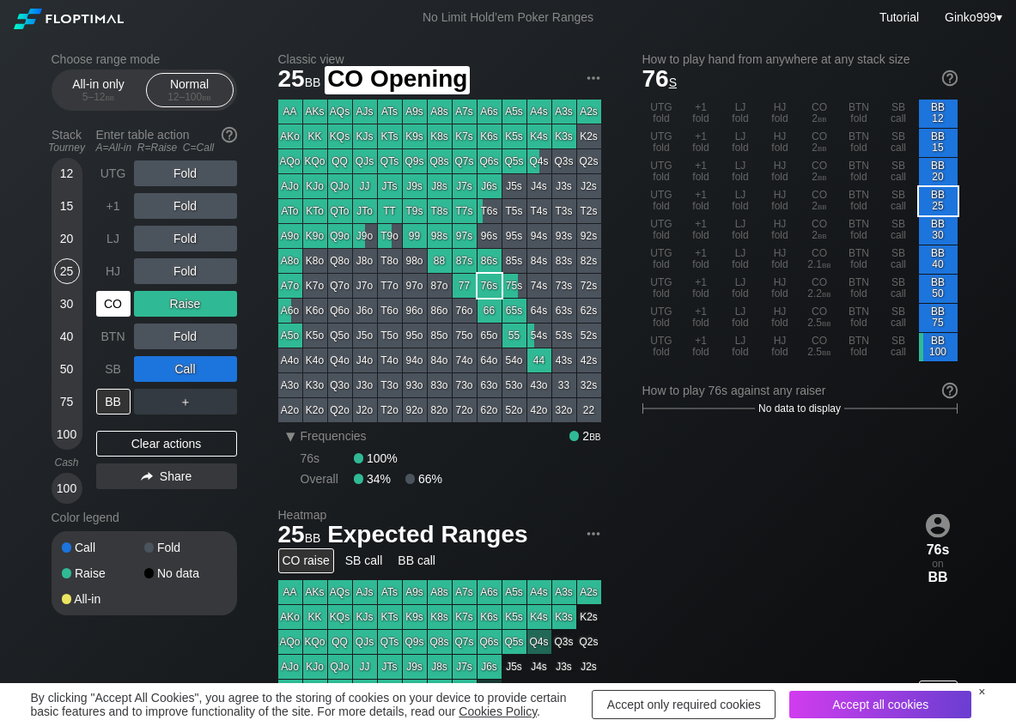
click at [118, 313] on div "CO" at bounding box center [113, 304] width 34 height 26
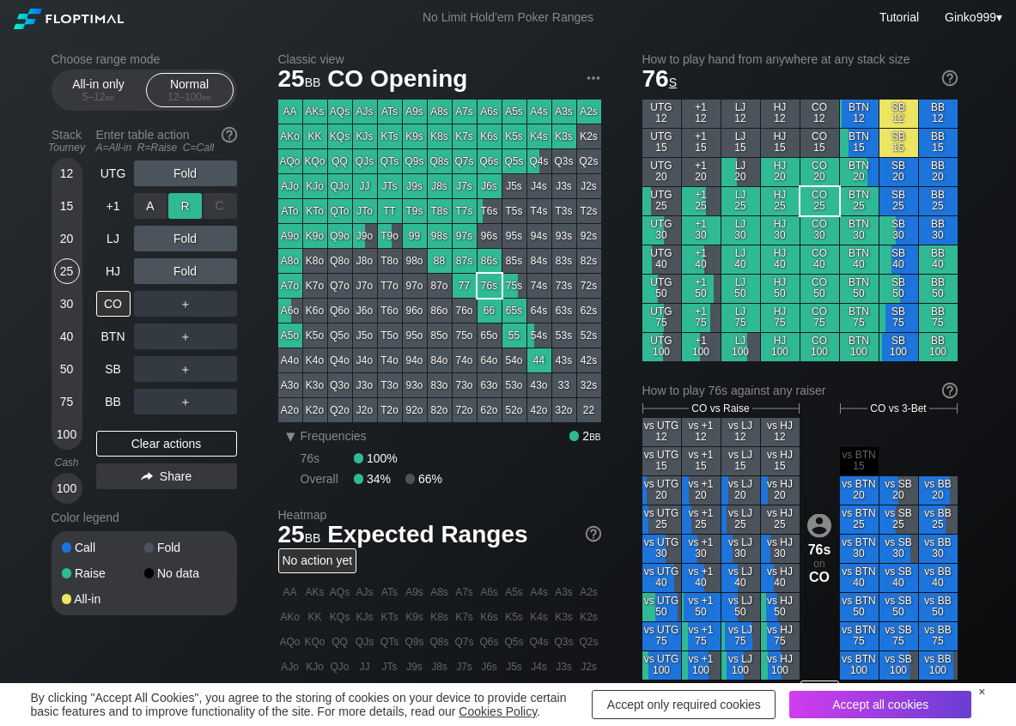
click at [182, 212] on div "R ✕" at bounding box center [184, 206] width 33 height 26
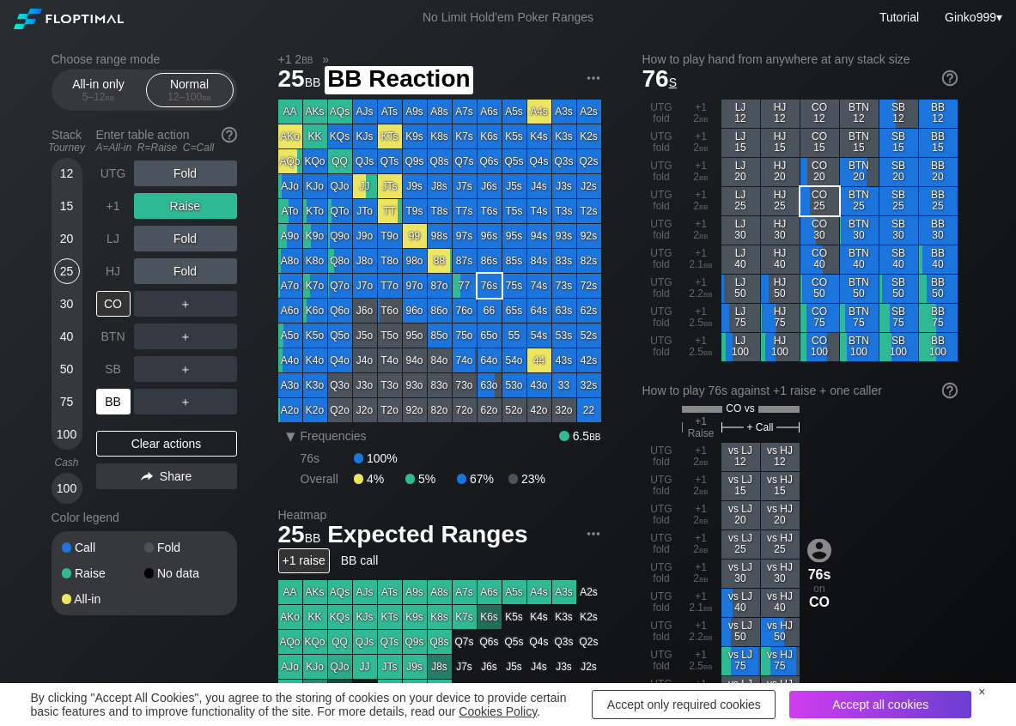
click at [98, 396] on div "BB" at bounding box center [113, 402] width 34 height 26
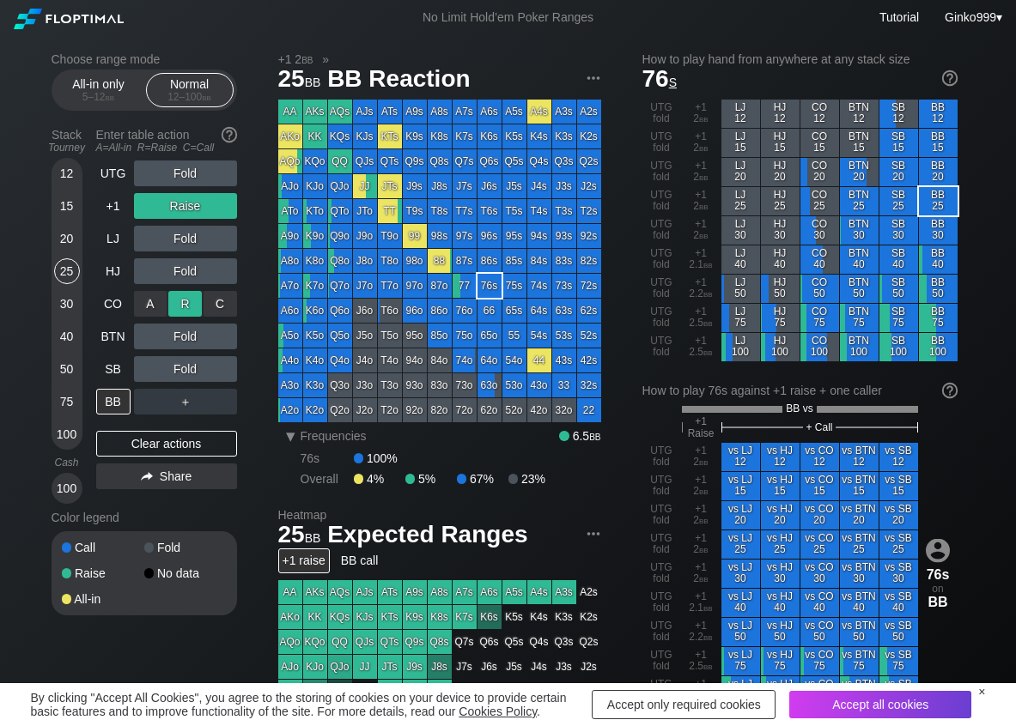
scroll to position [86, 0]
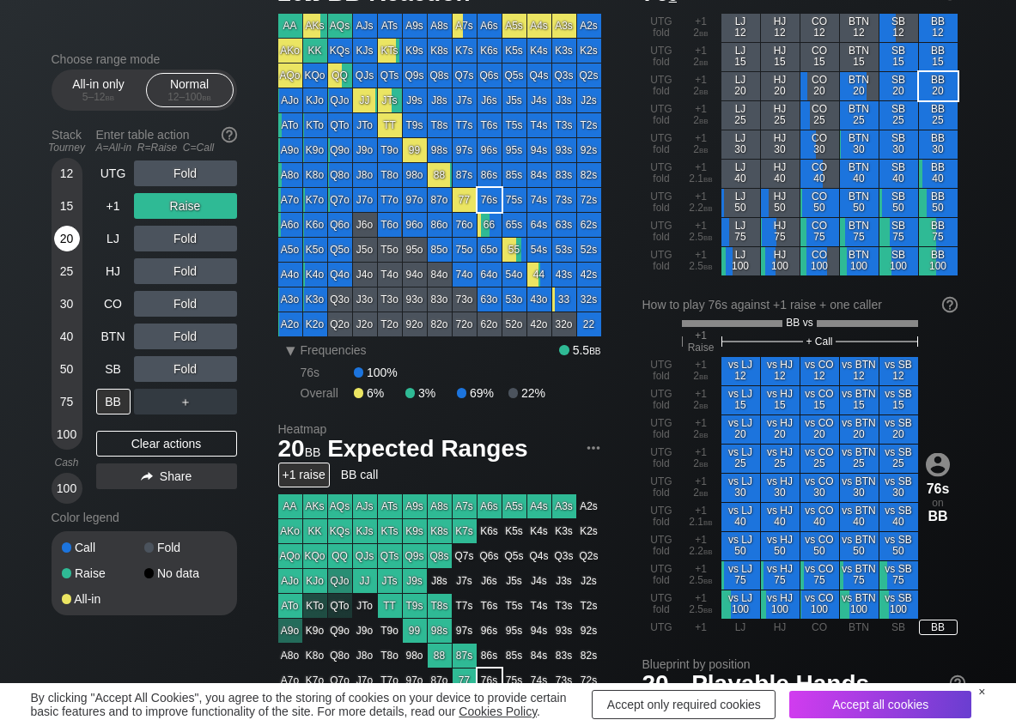
click at [75, 241] on div "20" at bounding box center [67, 239] width 26 height 26
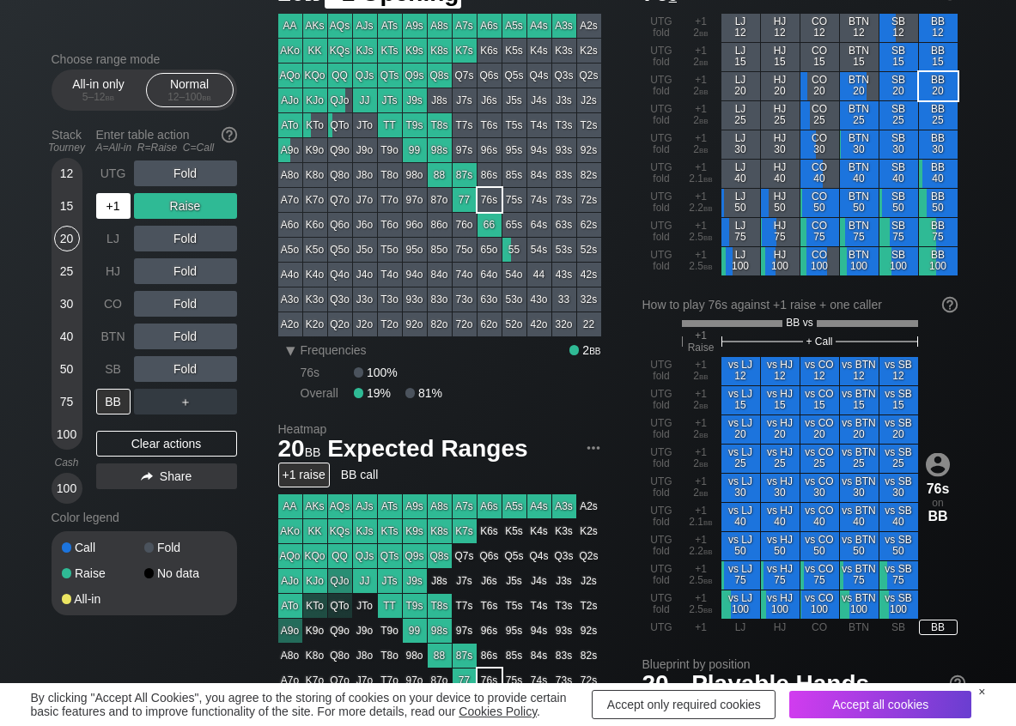
click at [116, 213] on div "+1" at bounding box center [113, 206] width 34 height 26
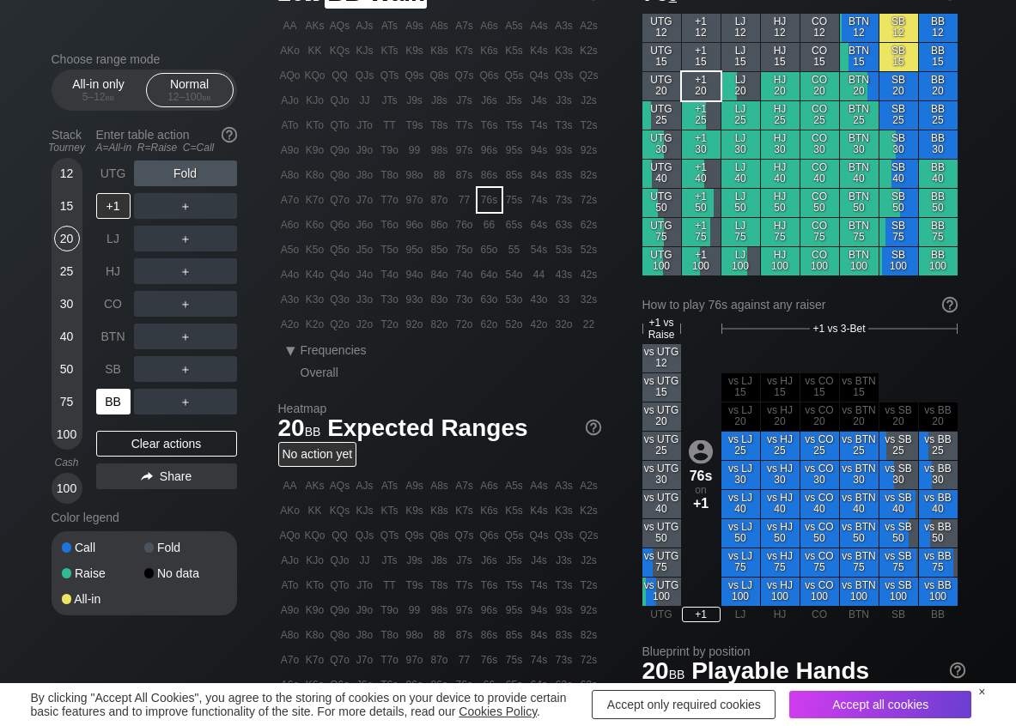
click at [108, 394] on div "BB" at bounding box center [113, 402] width 34 height 26
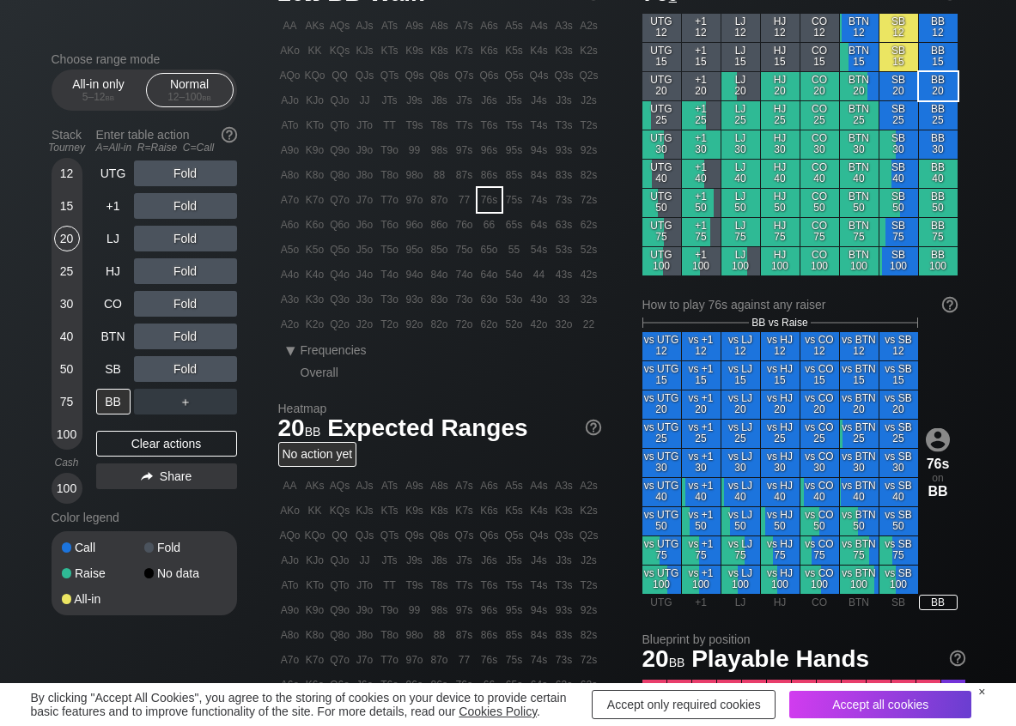
click at [80, 272] on div "12 15 20 25 30 40 50 75 100" at bounding box center [67, 304] width 31 height 292
click at [181, 300] on div "R ✕" at bounding box center [184, 304] width 33 height 26
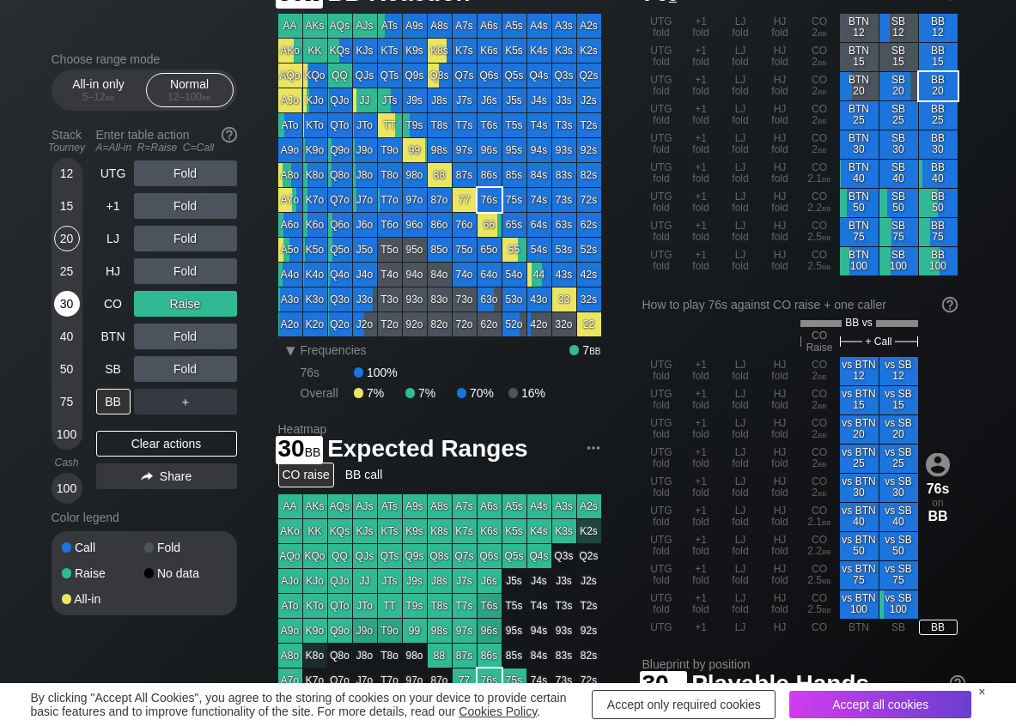
click at [67, 302] on div "30" at bounding box center [67, 304] width 26 height 26
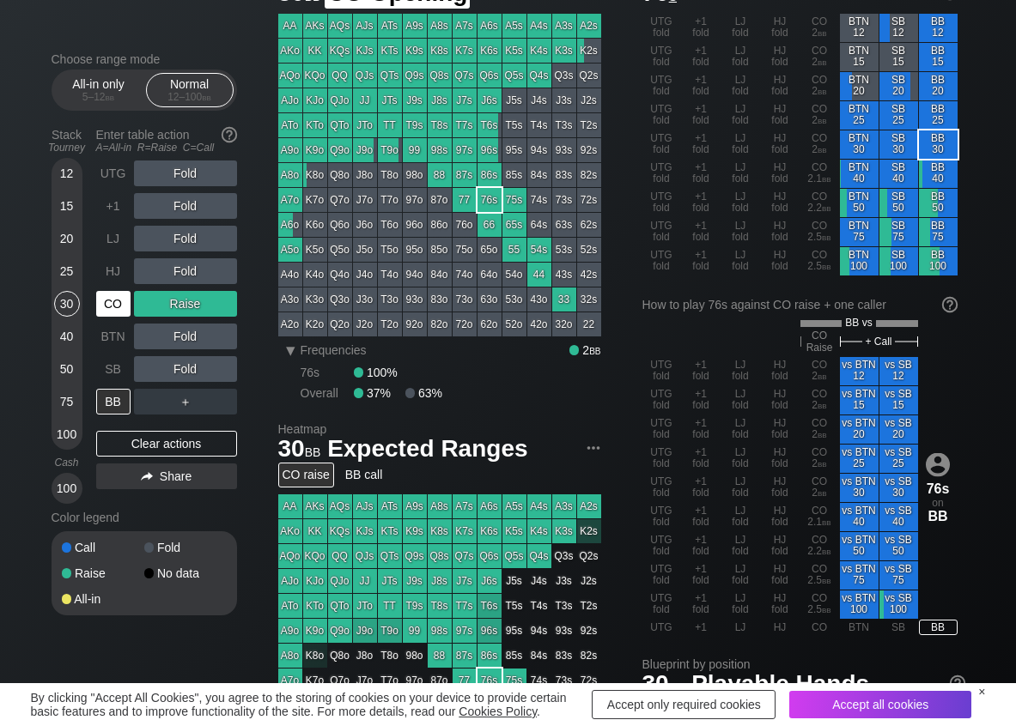
click at [110, 310] on div "CO" at bounding box center [113, 304] width 34 height 26
